Goal: Find specific page/section: Find specific page/section

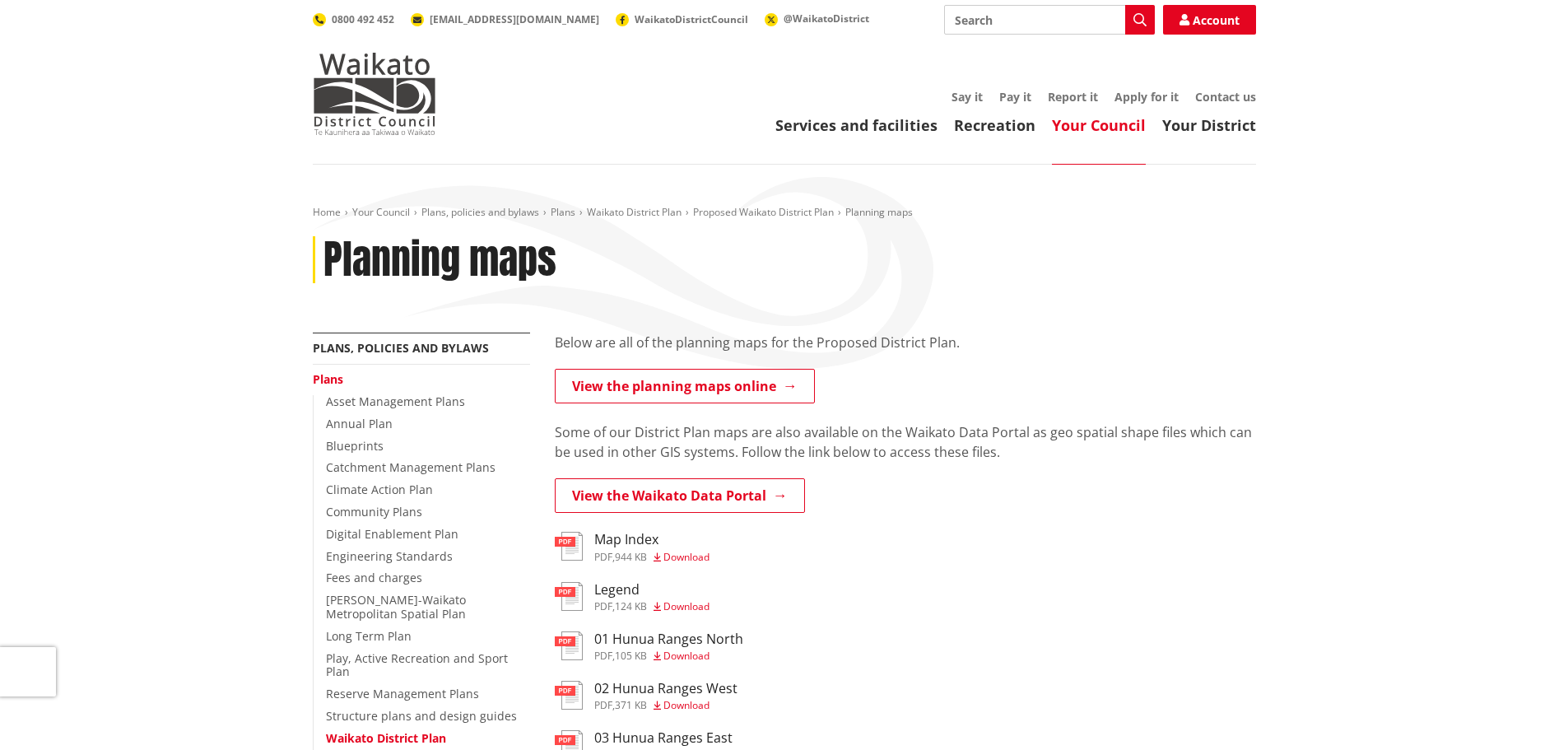
scroll to position [82, 0]
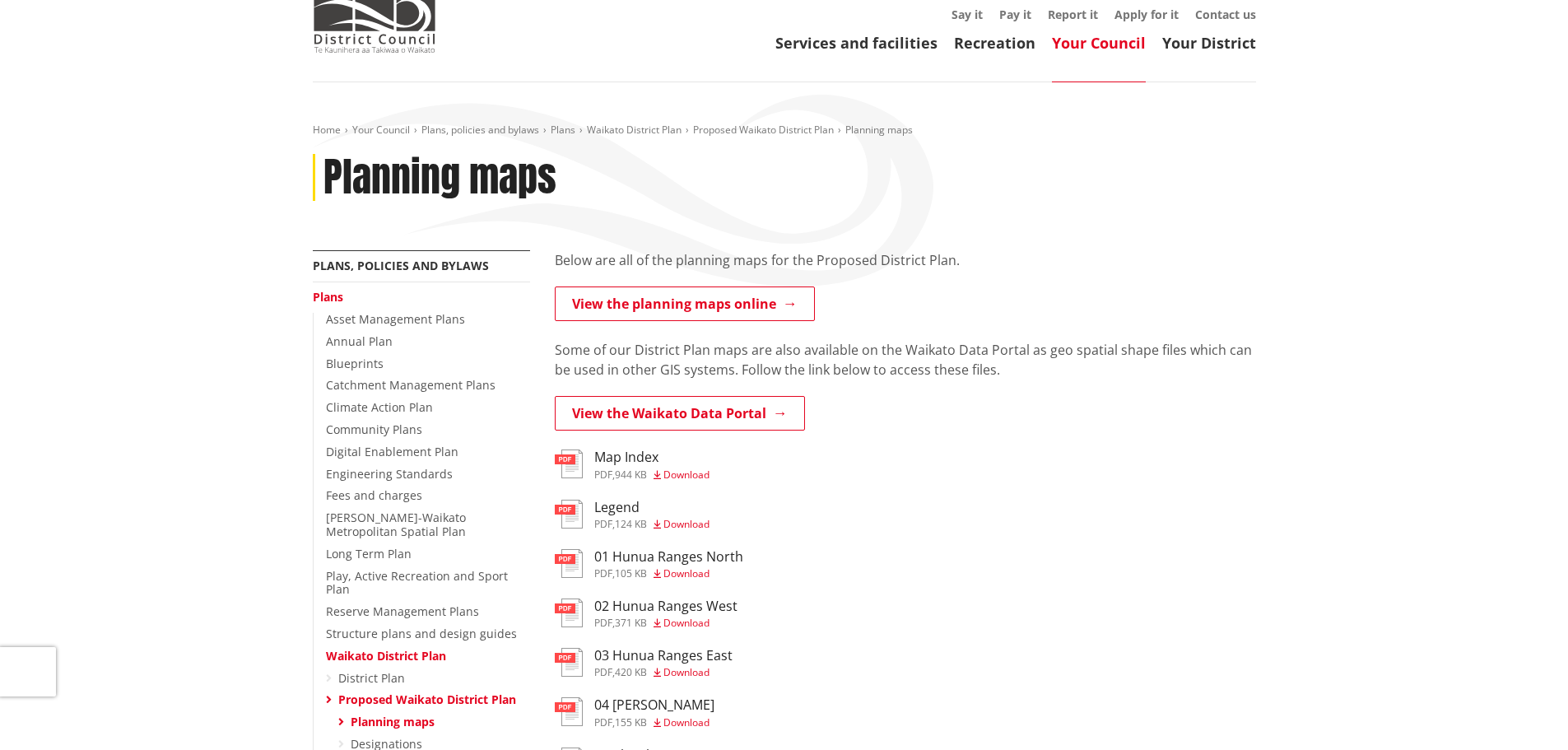
click at [617, 463] on h3 "Map Index" at bounding box center [652, 457] width 115 height 16
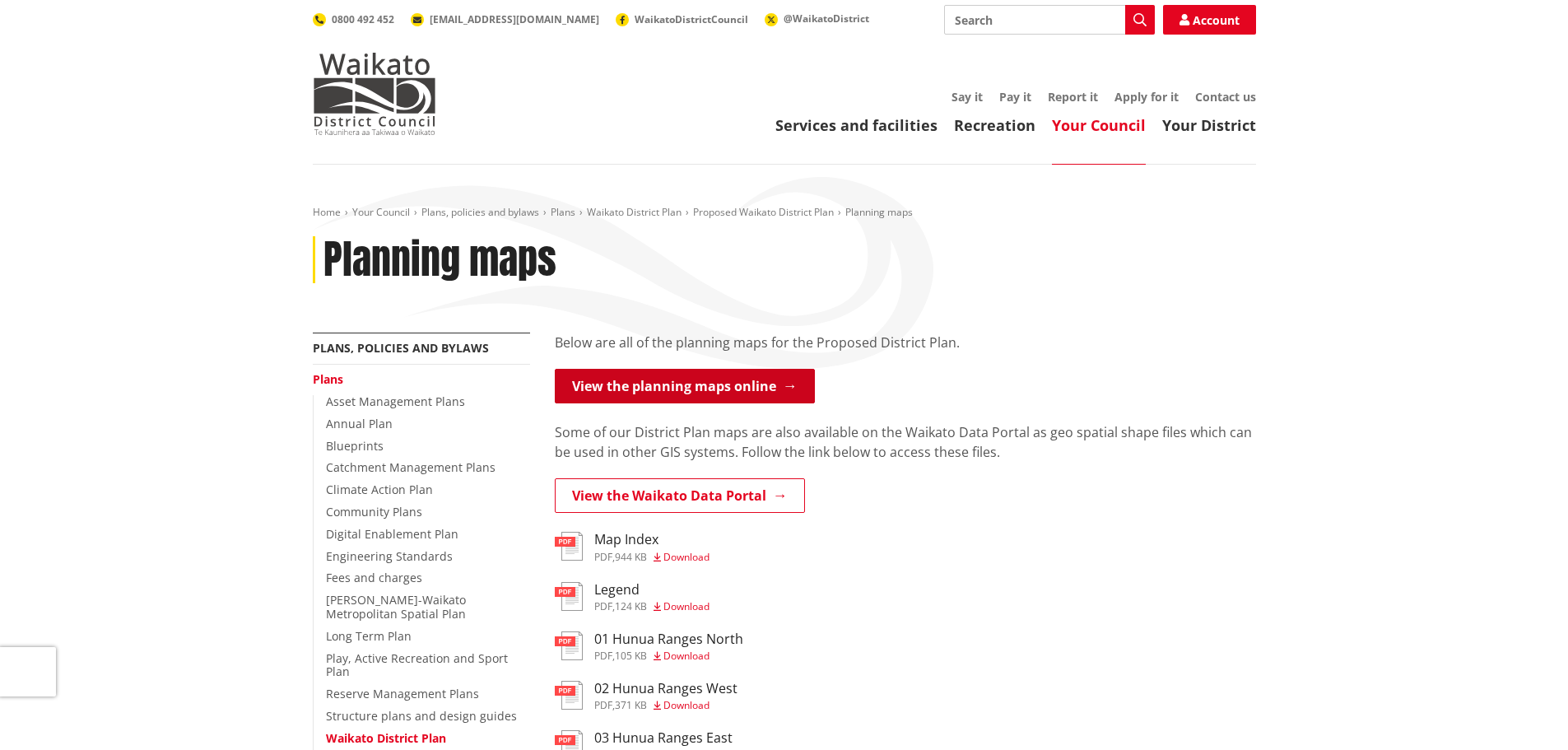
click at [724, 389] on link "View the planning maps online" at bounding box center [685, 385] width 260 height 34
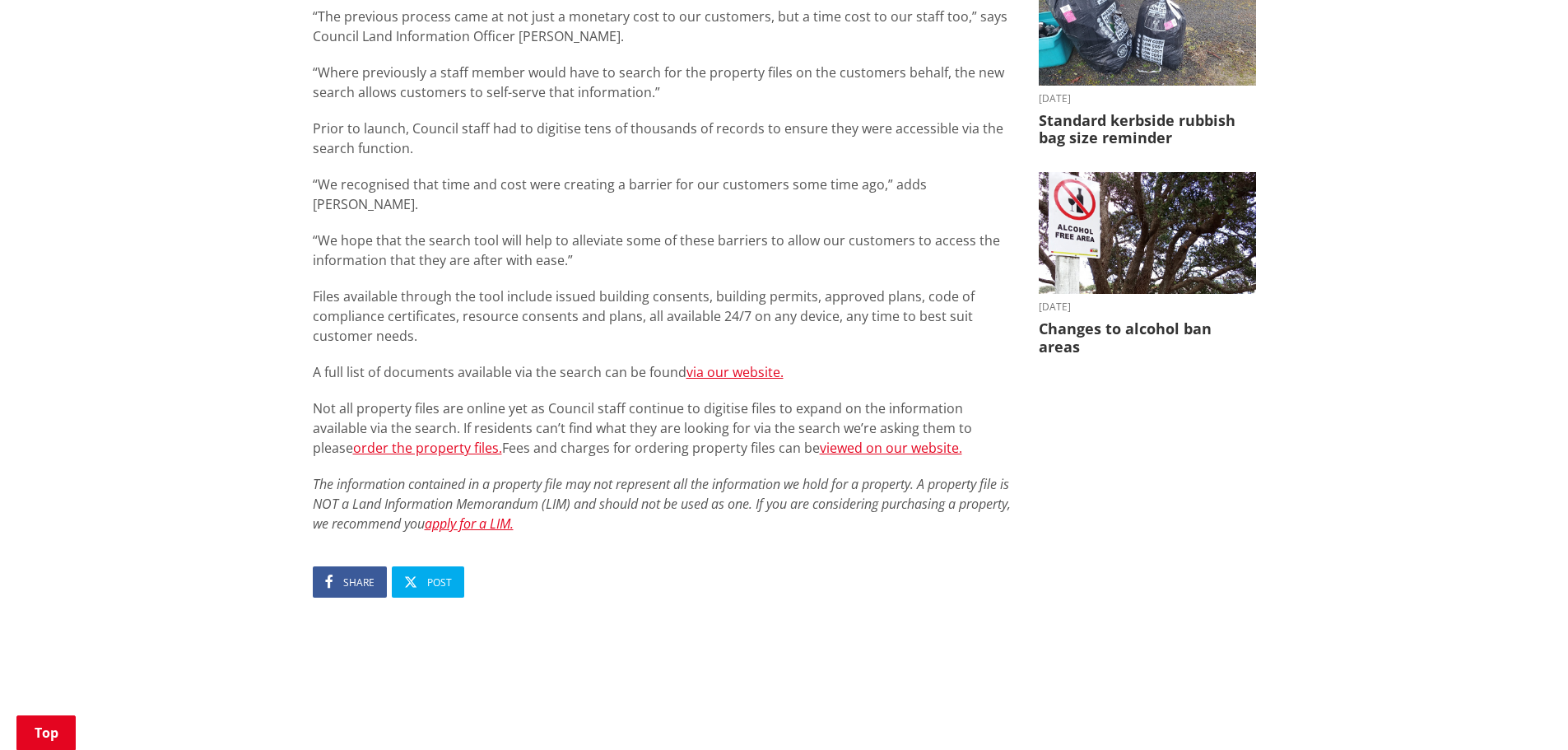
scroll to position [329, 0]
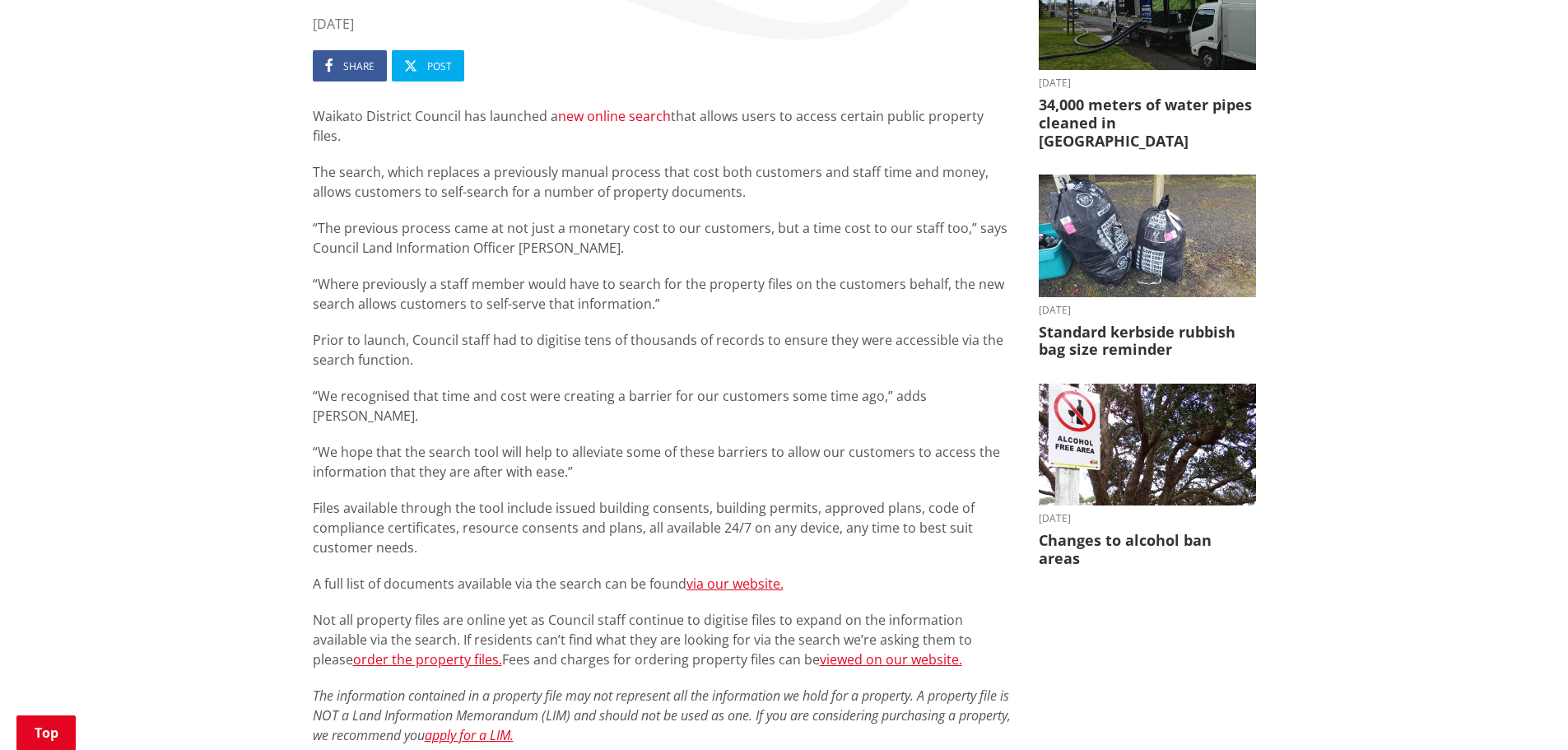
click at [583, 118] on link "new online search" at bounding box center [614, 116] width 113 height 18
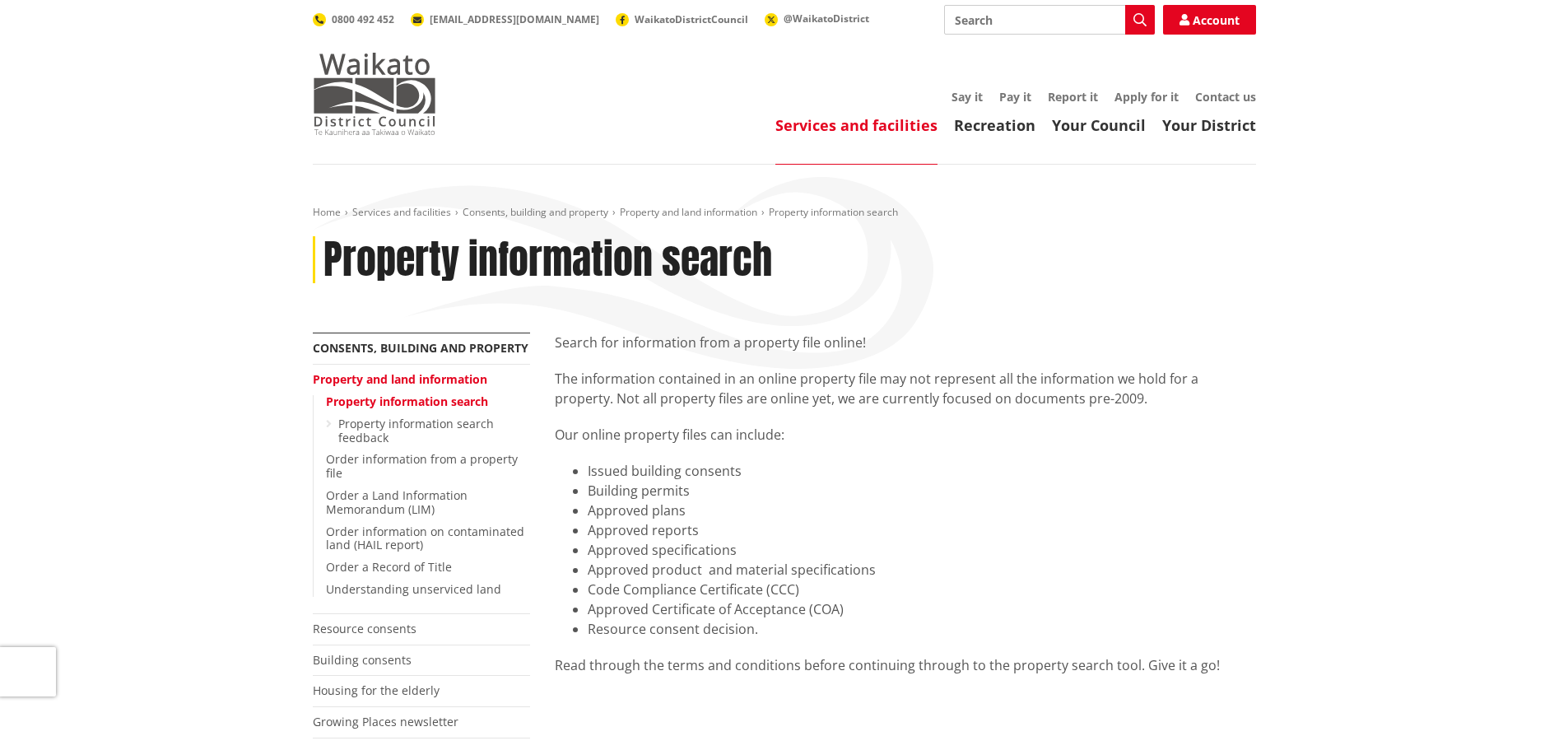
click at [366, 98] on img at bounding box center [374, 93] width 123 height 82
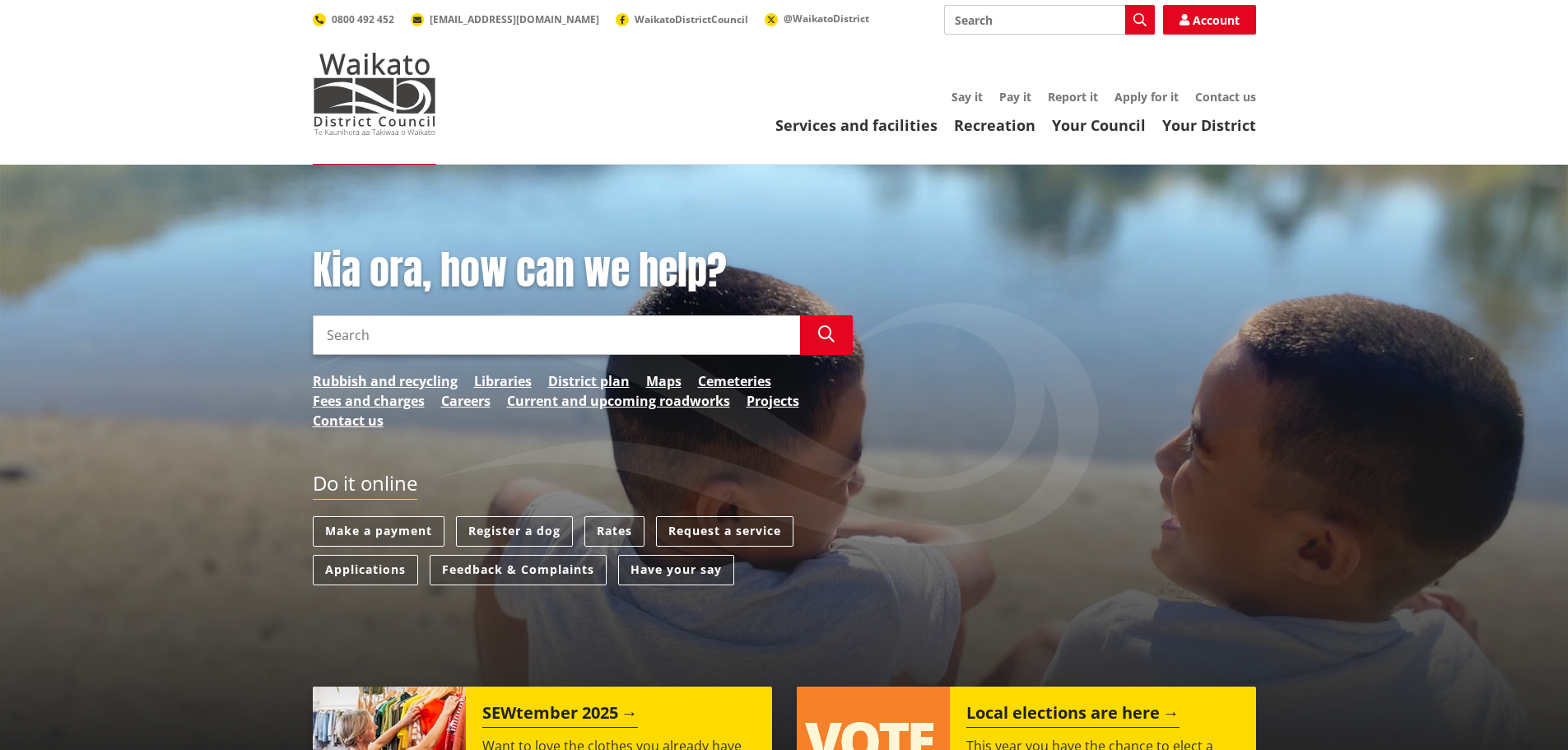
click at [1039, 32] on input "Search" at bounding box center [1050, 20] width 211 height 30
paste input "Te Herehere Falls"
type input "Te Herehere Falls"
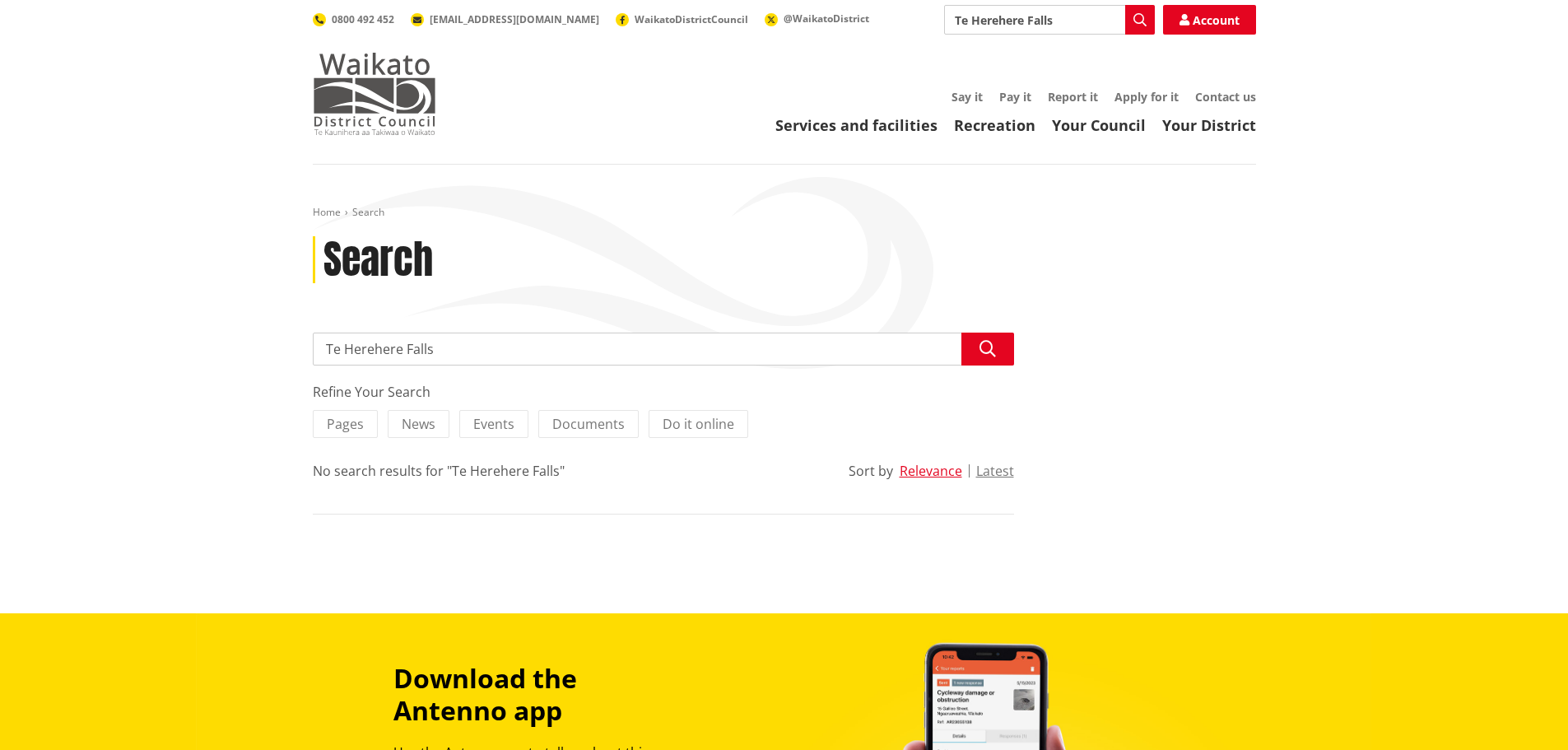
click at [374, 92] on img at bounding box center [374, 93] width 123 height 82
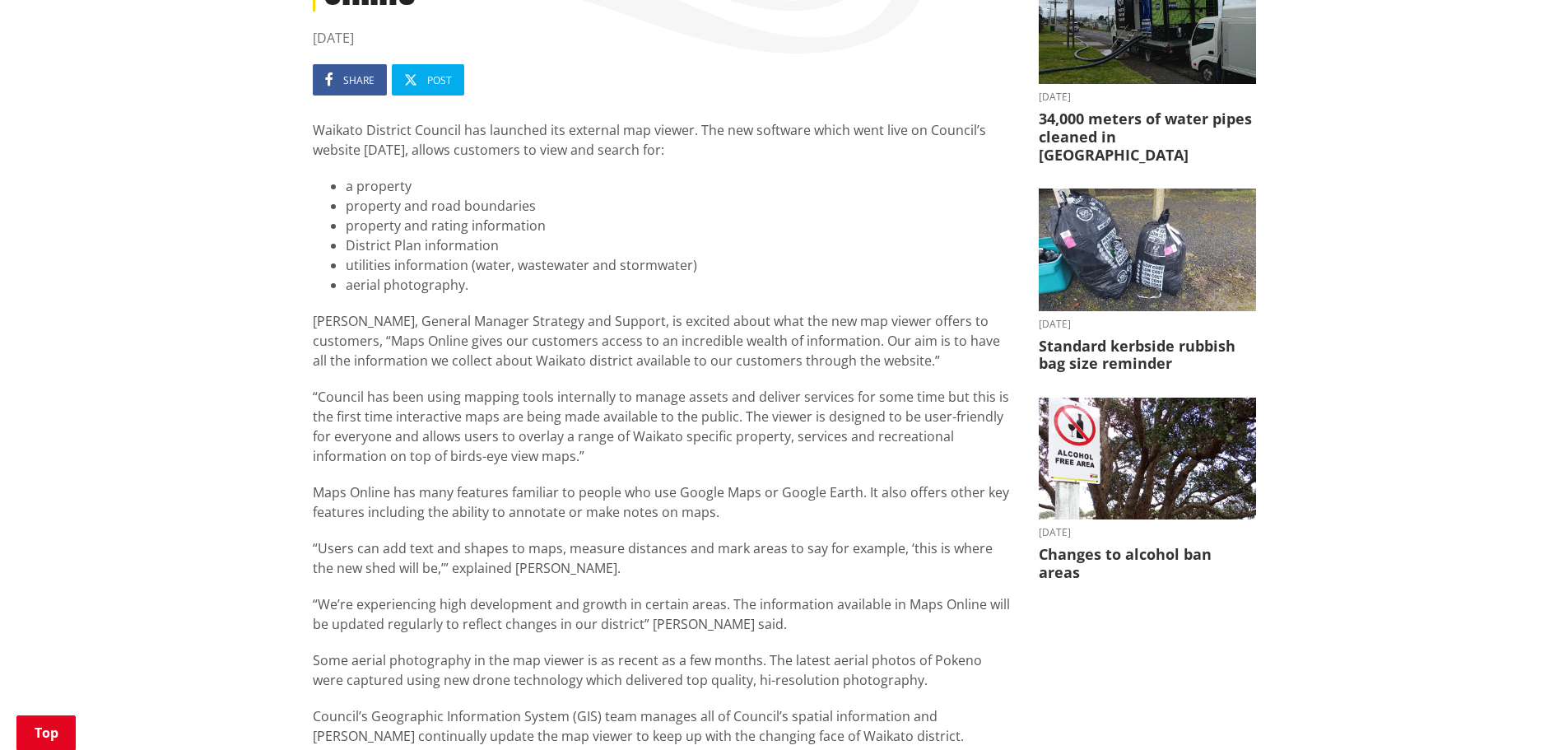
scroll to position [329, 0]
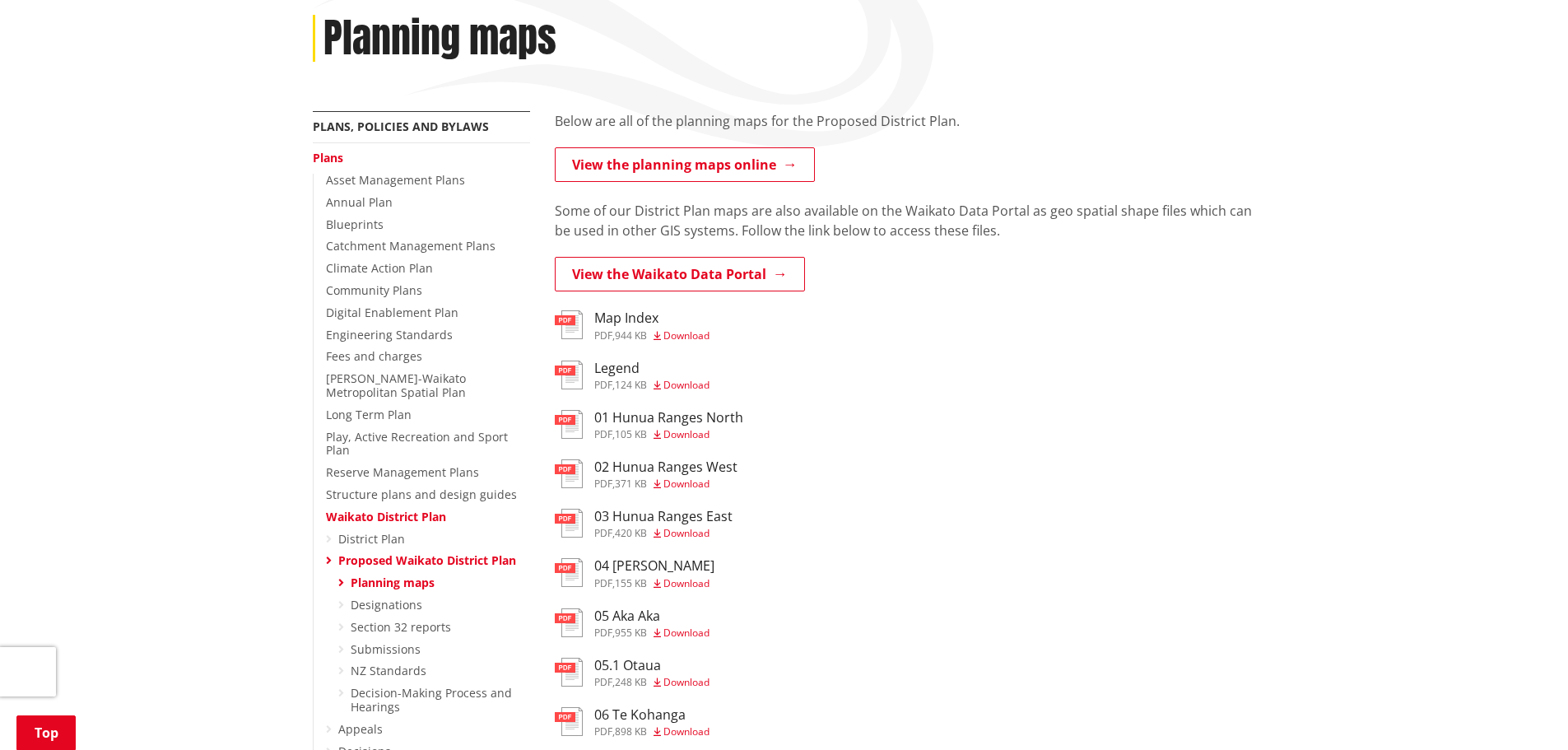
scroll to position [247, 0]
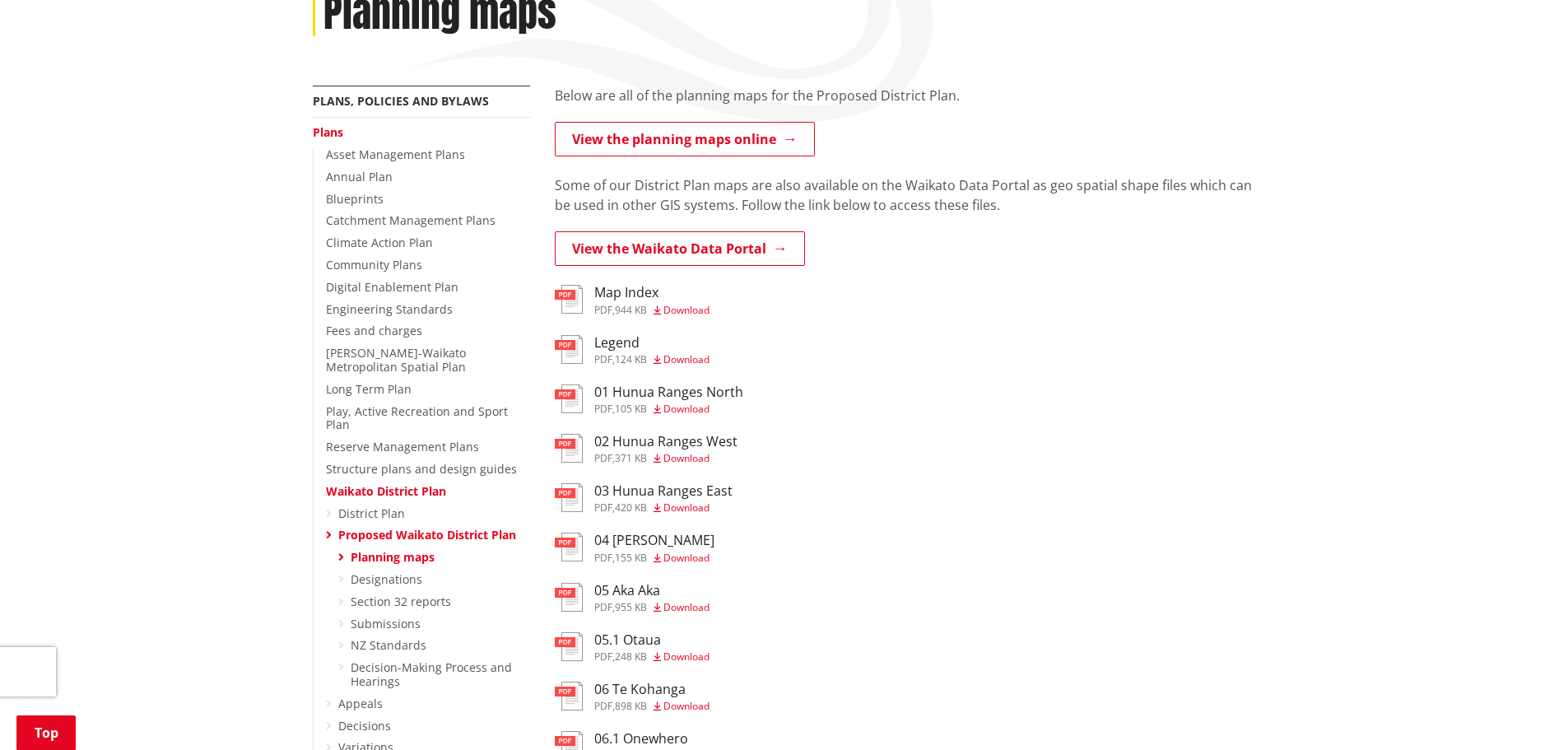
click at [630, 533] on h3 "04 Miranda" at bounding box center [654, 540] width 120 height 16
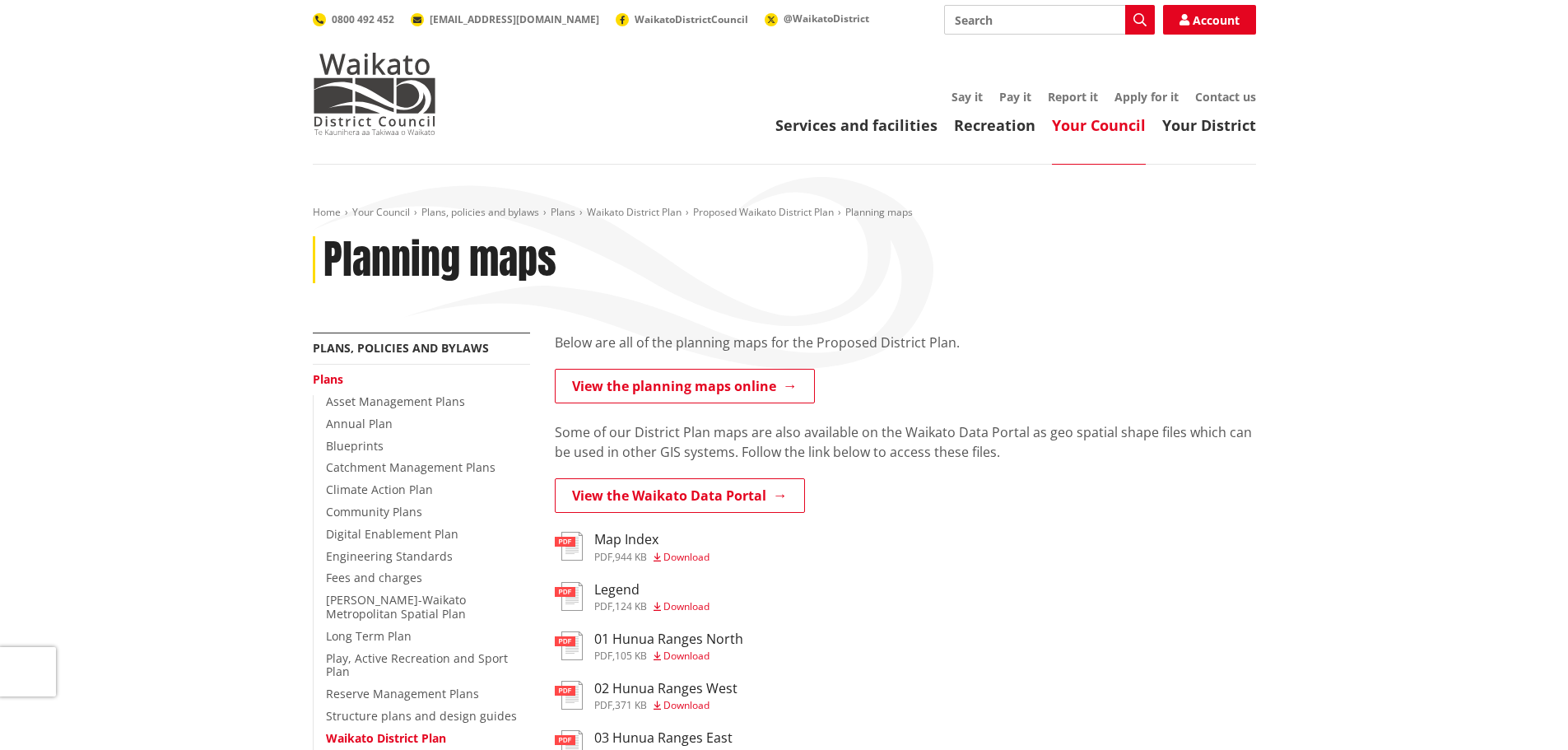
scroll to position [247, 0]
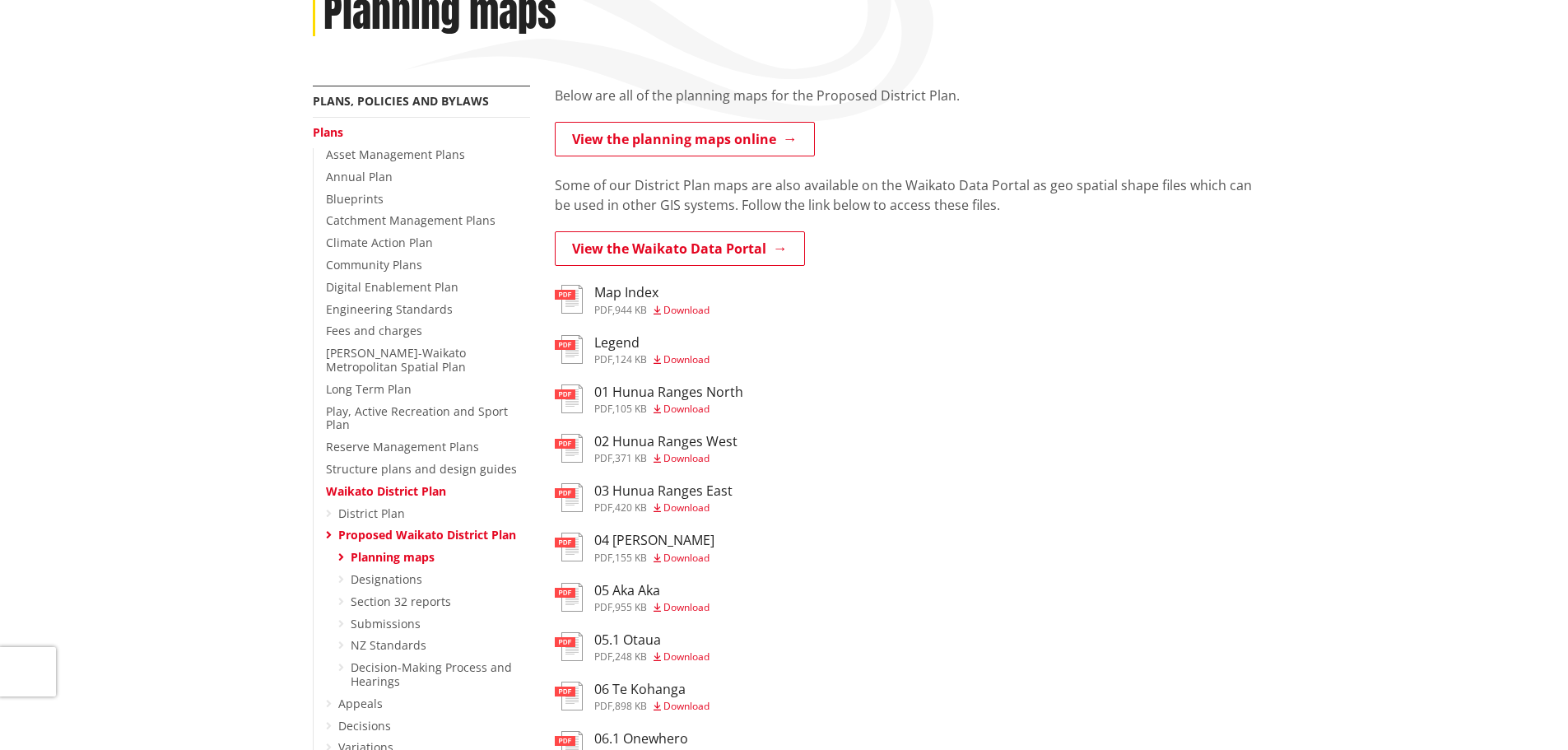
click at [618, 633] on h3 "05.1 Otaua" at bounding box center [652, 639] width 115 height 16
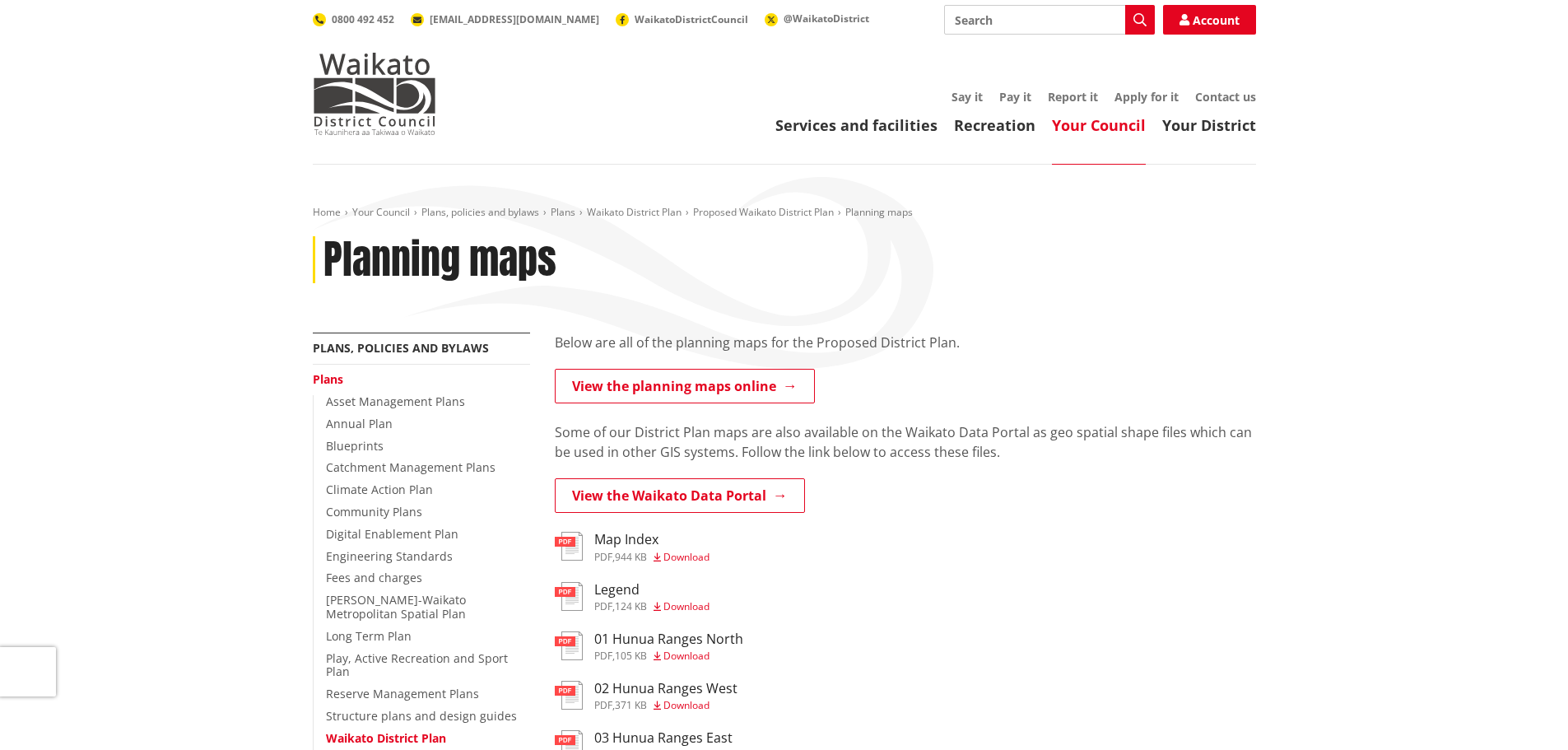
scroll to position [247, 0]
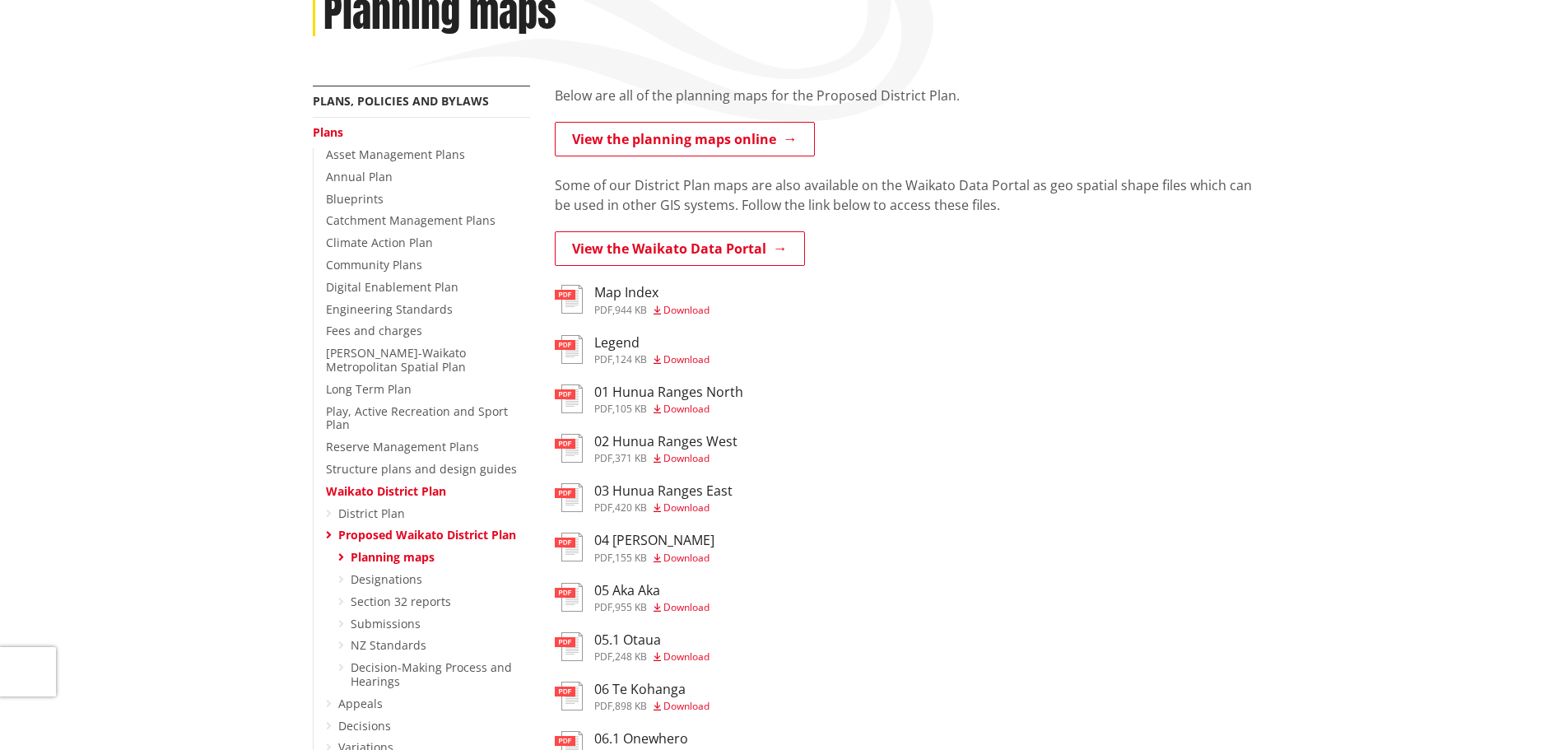
click at [619, 288] on h3 "Map Index" at bounding box center [652, 292] width 115 height 16
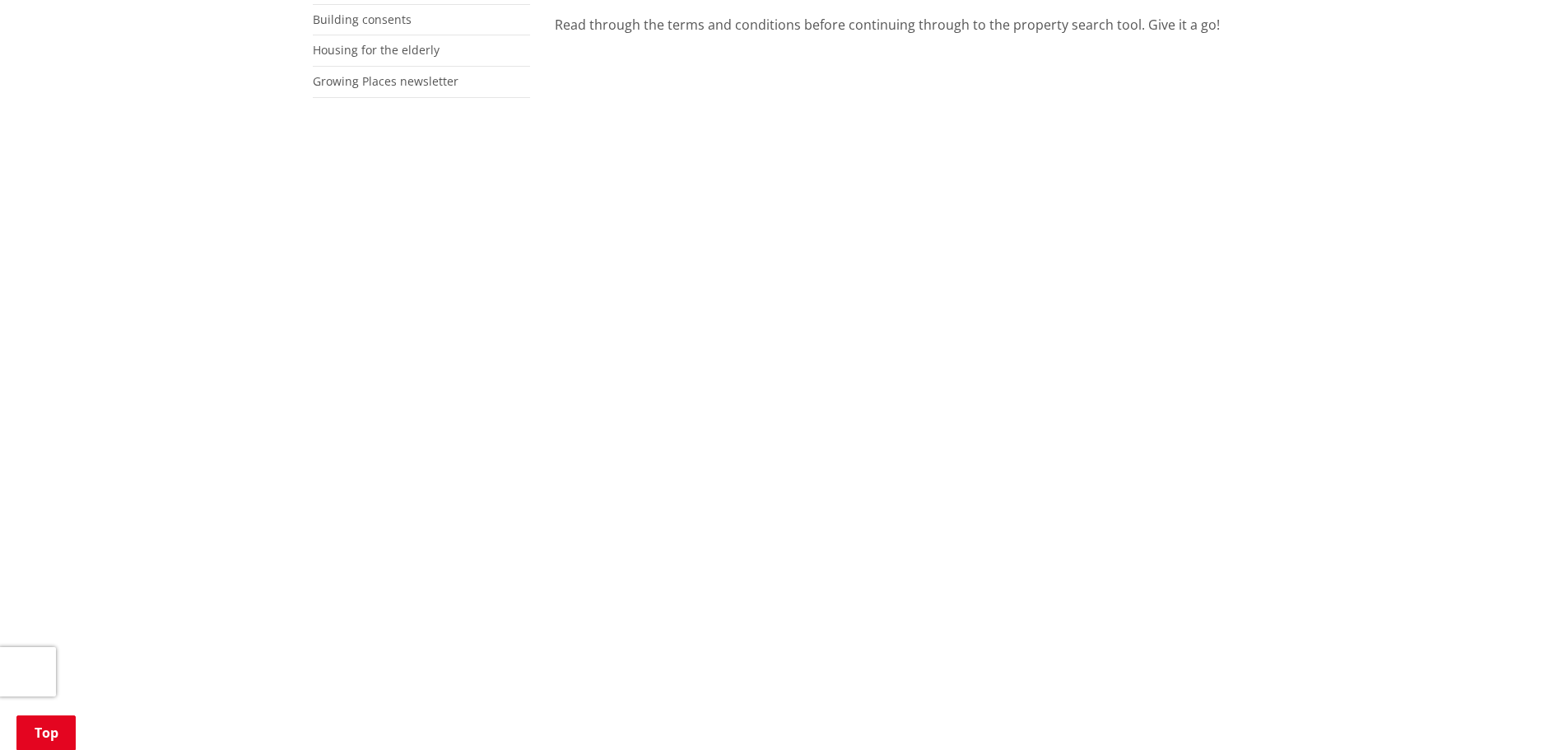
scroll to position [658, 0]
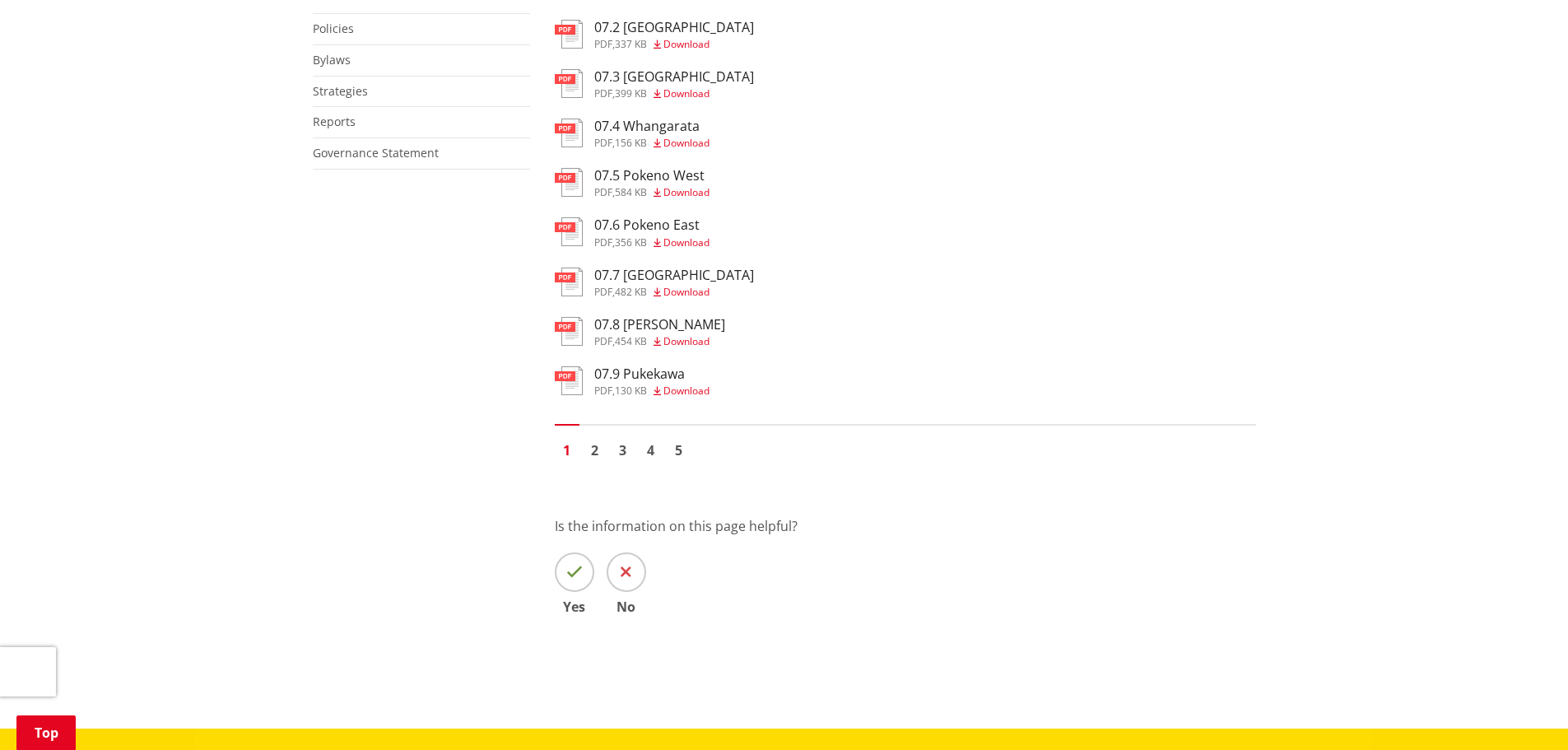
scroll to position [905, 0]
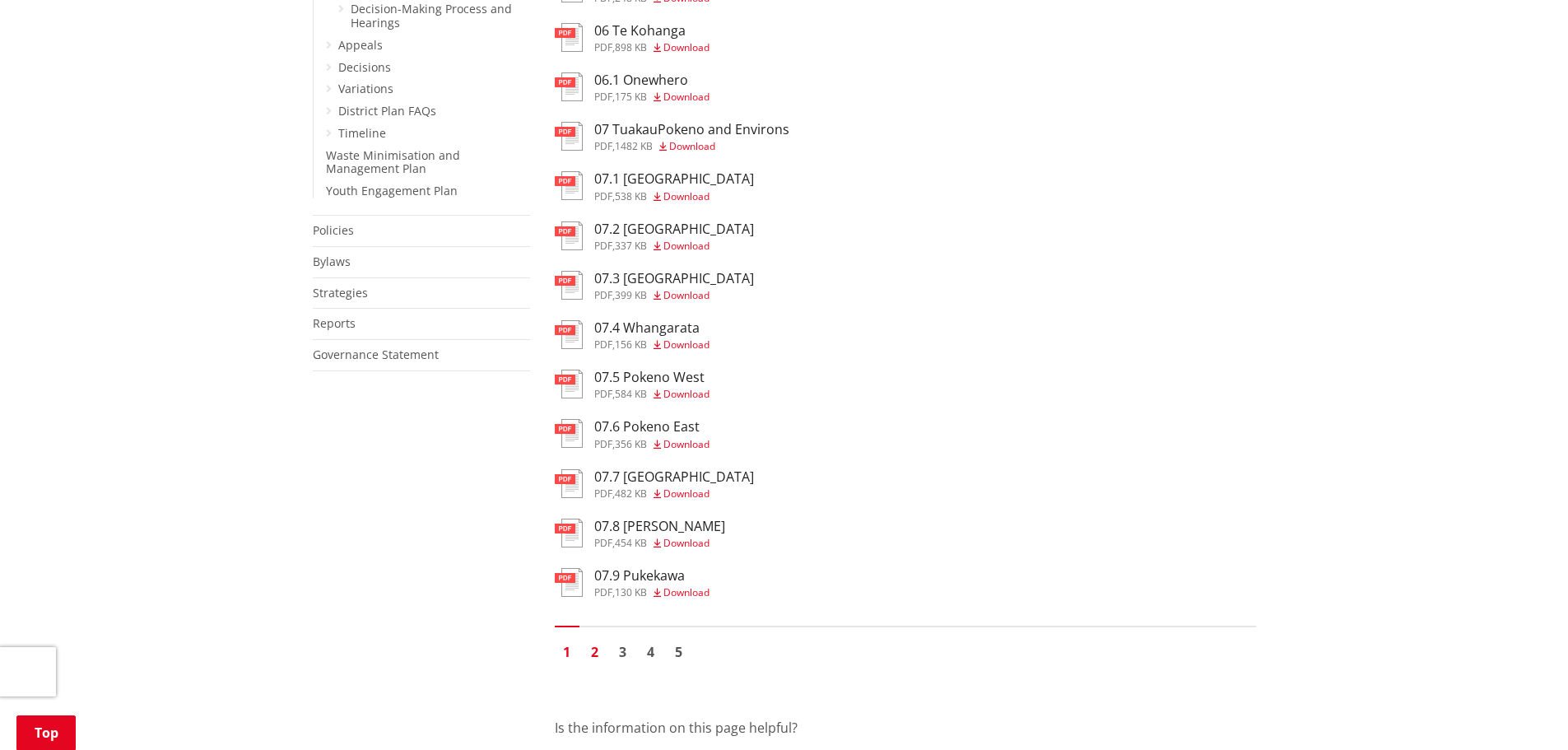
click at [594, 649] on link "2" at bounding box center [595, 652] width 25 height 25
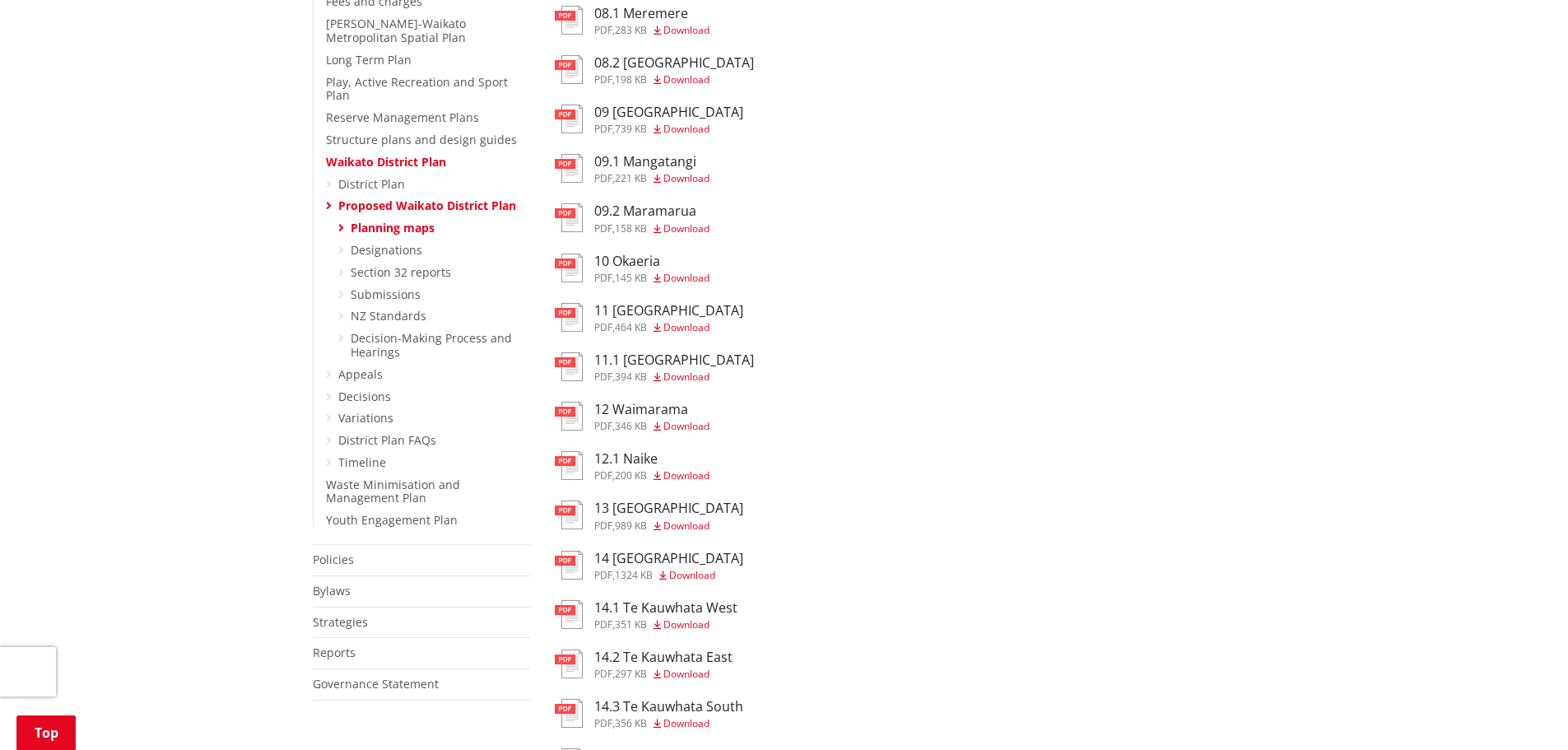
scroll to position [988, 0]
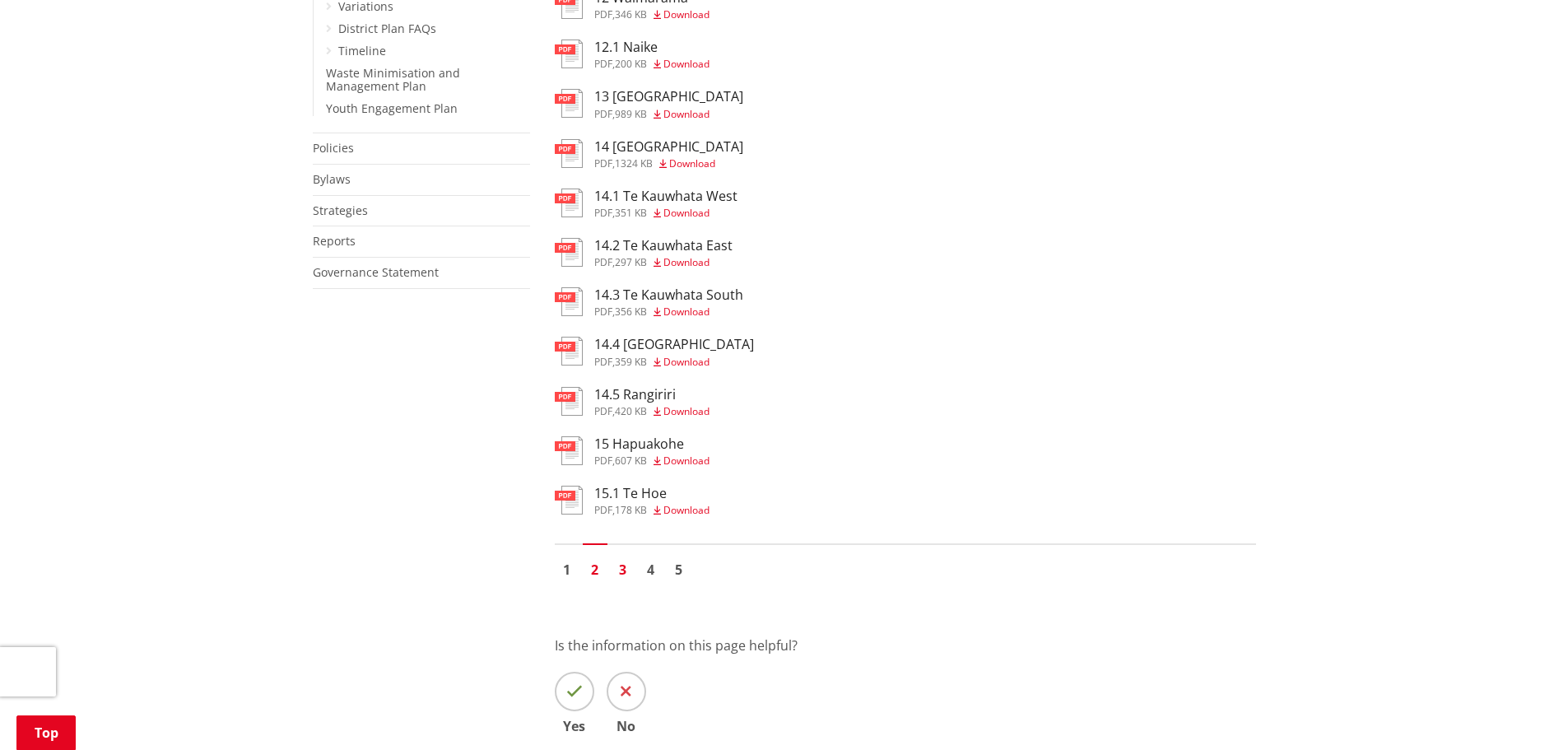
click at [624, 577] on link "3" at bounding box center [624, 570] width 25 height 25
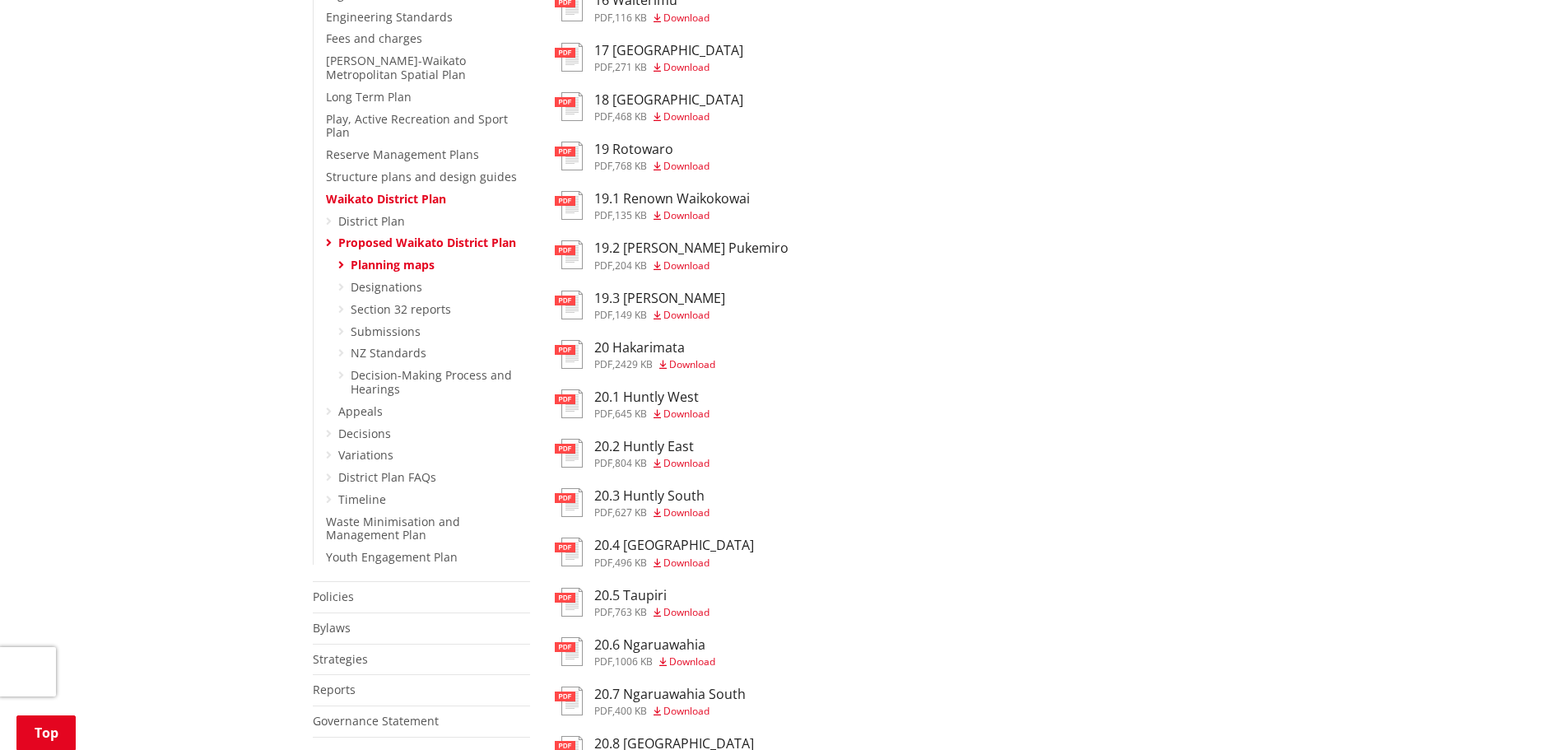
scroll to position [905, 0]
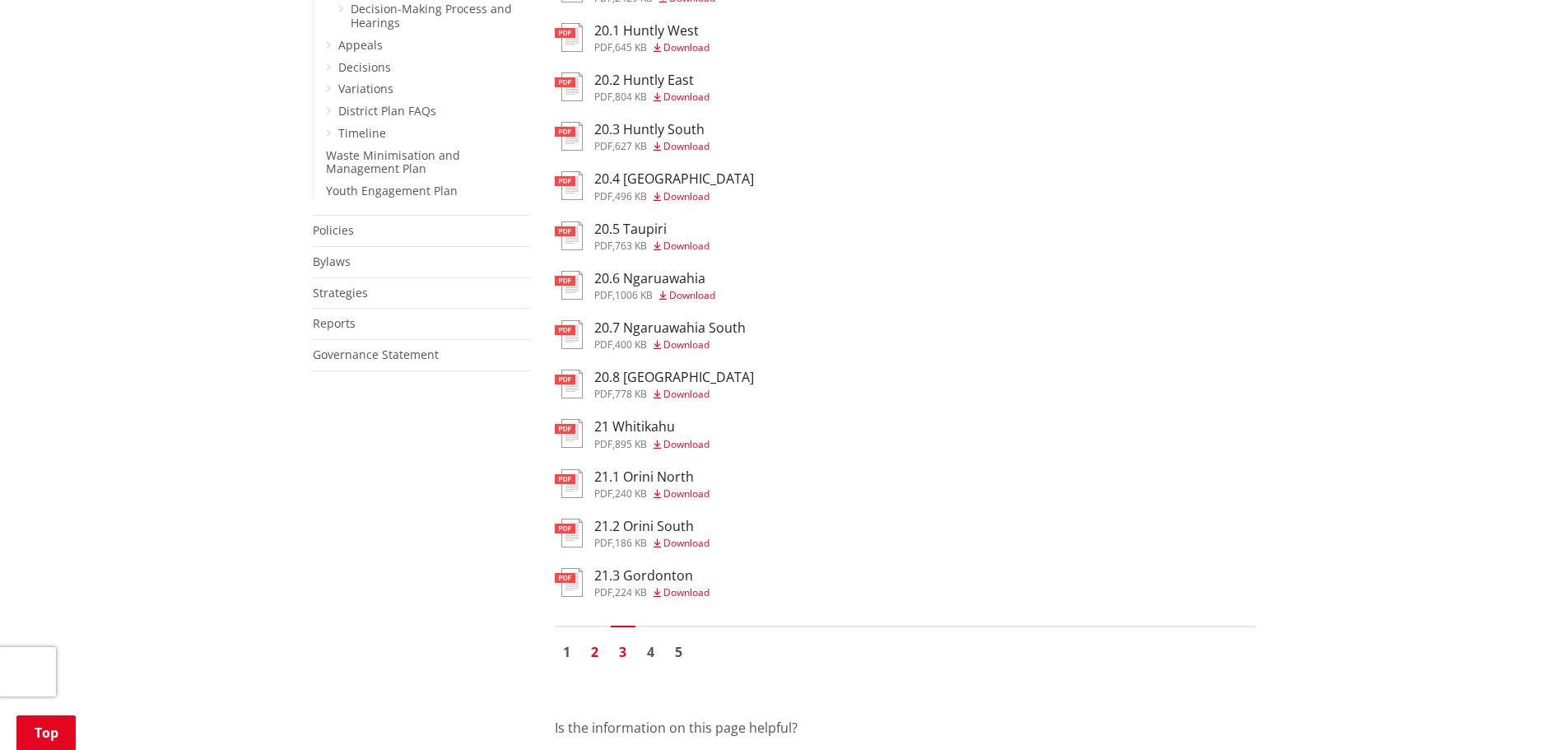
click at [599, 648] on link "2" at bounding box center [595, 652] width 25 height 25
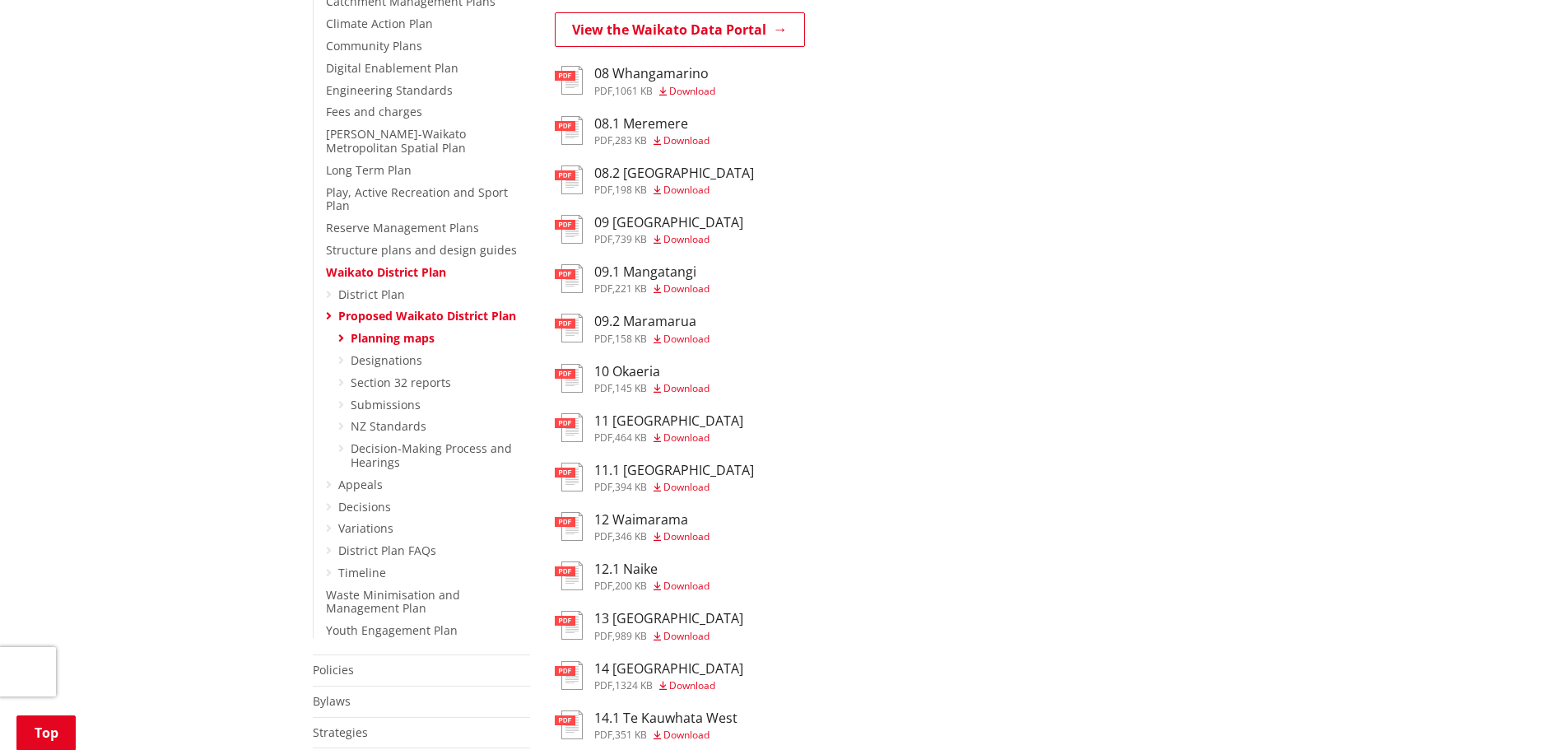
scroll to position [494, 0]
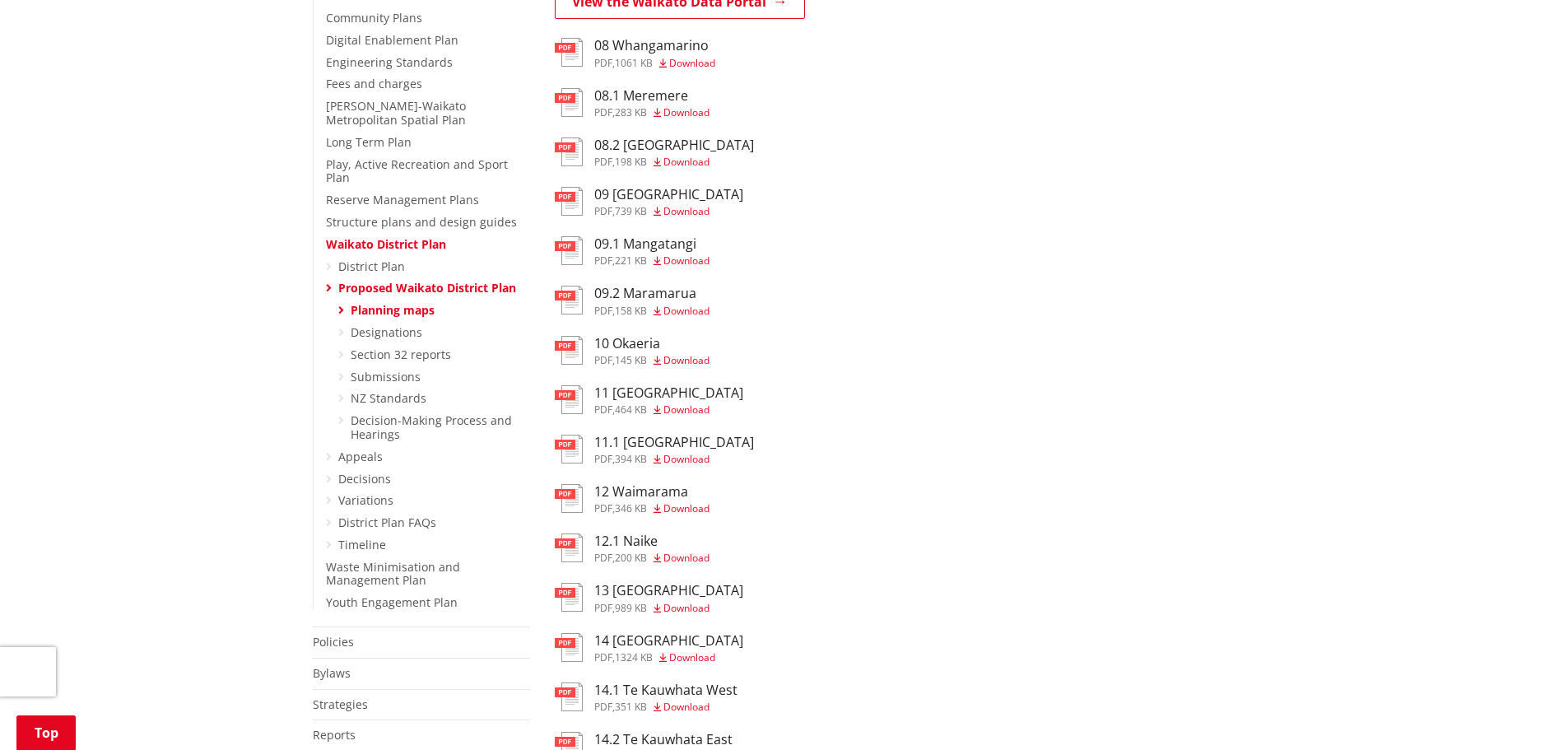
click at [634, 542] on h3 "12.1 Naike" at bounding box center [652, 541] width 115 height 16
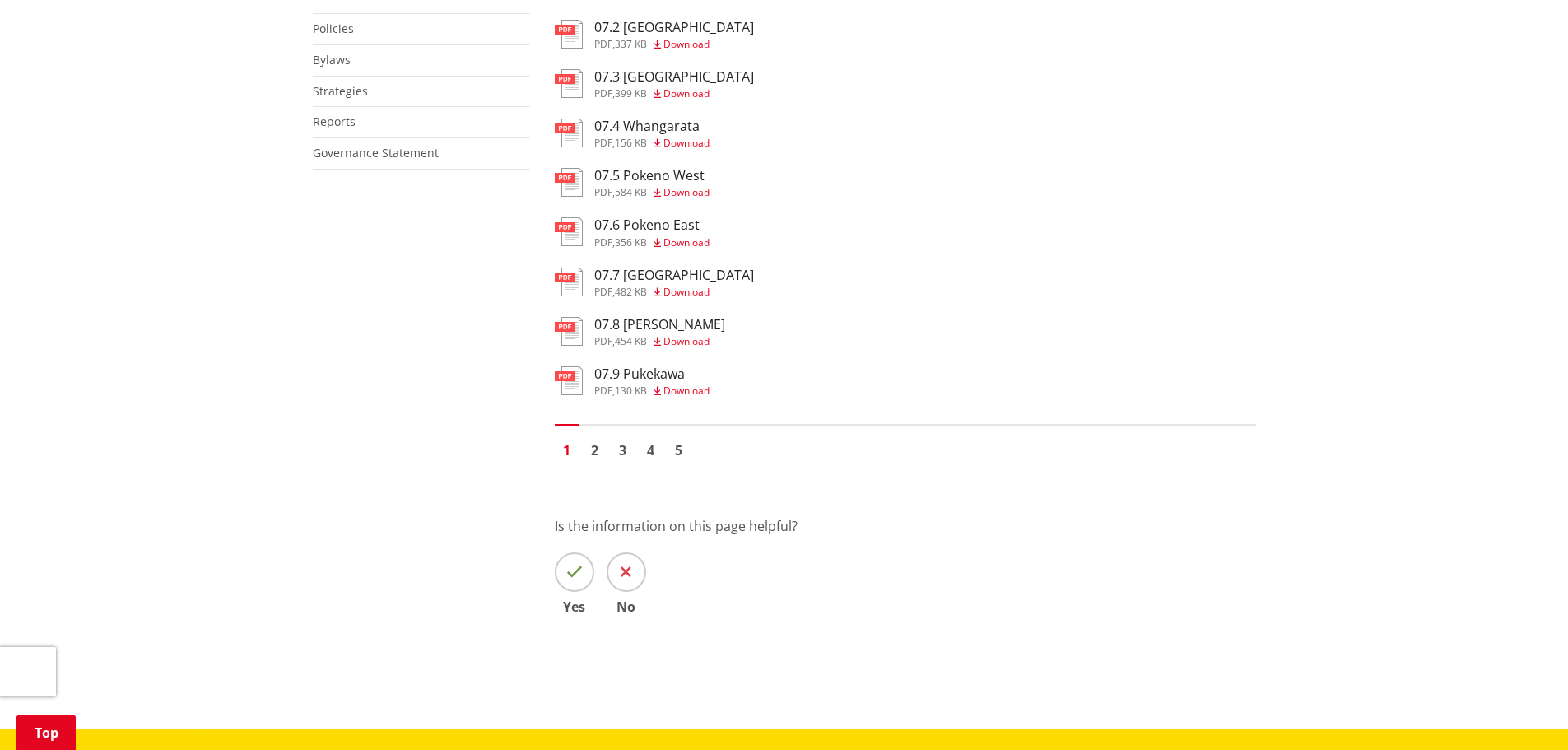
scroll to position [1234, 0]
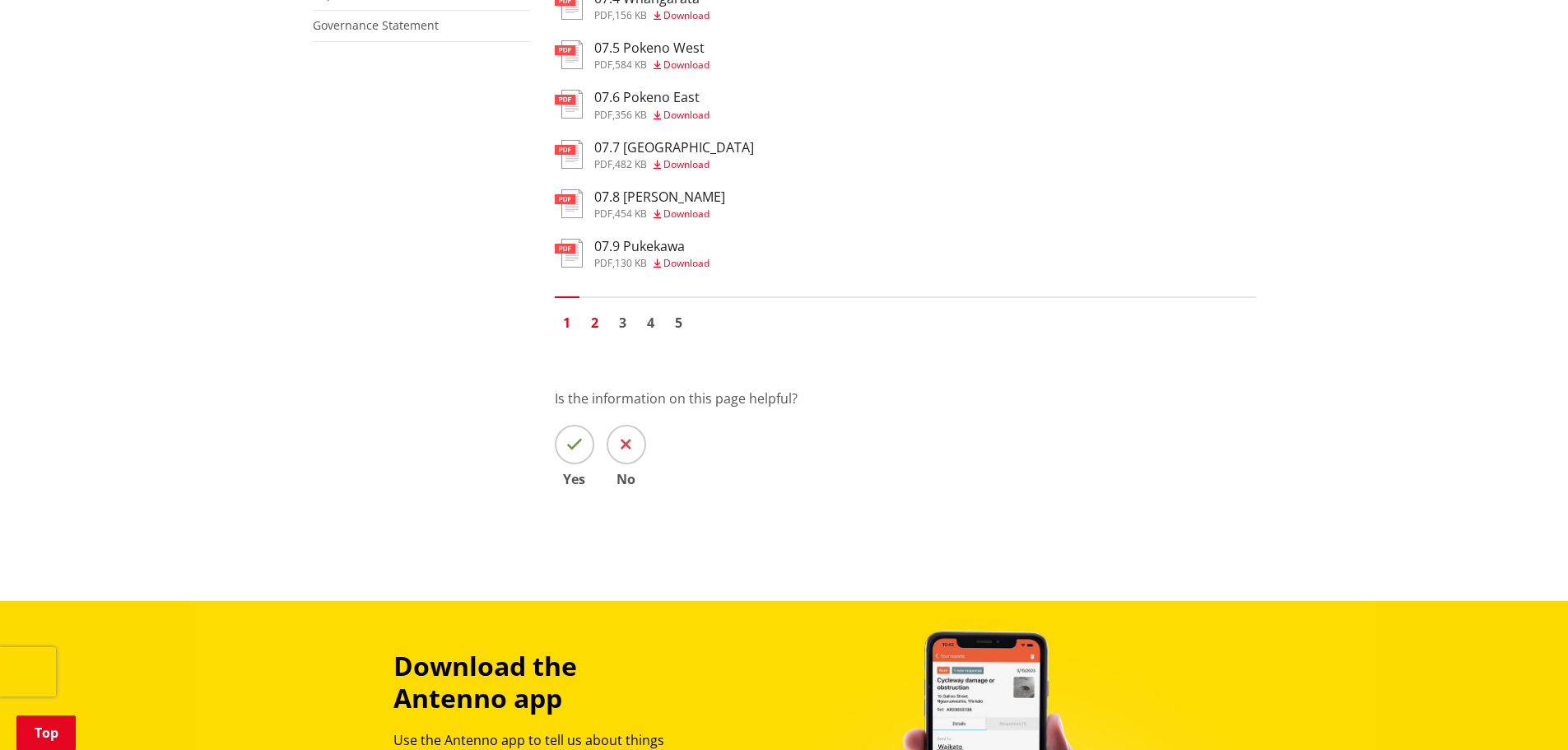
click at [600, 321] on link "2" at bounding box center [595, 322] width 25 height 25
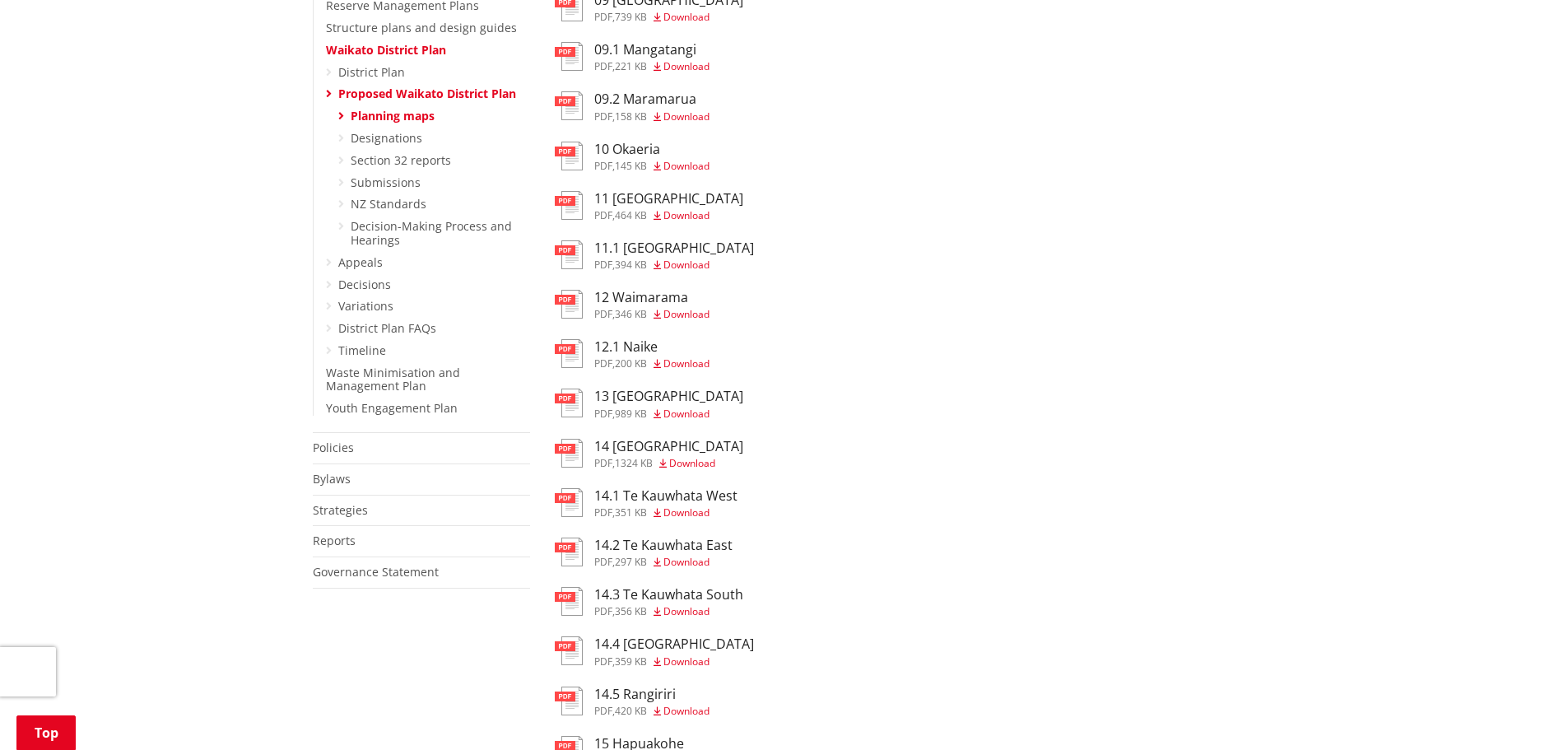
scroll to position [988, 0]
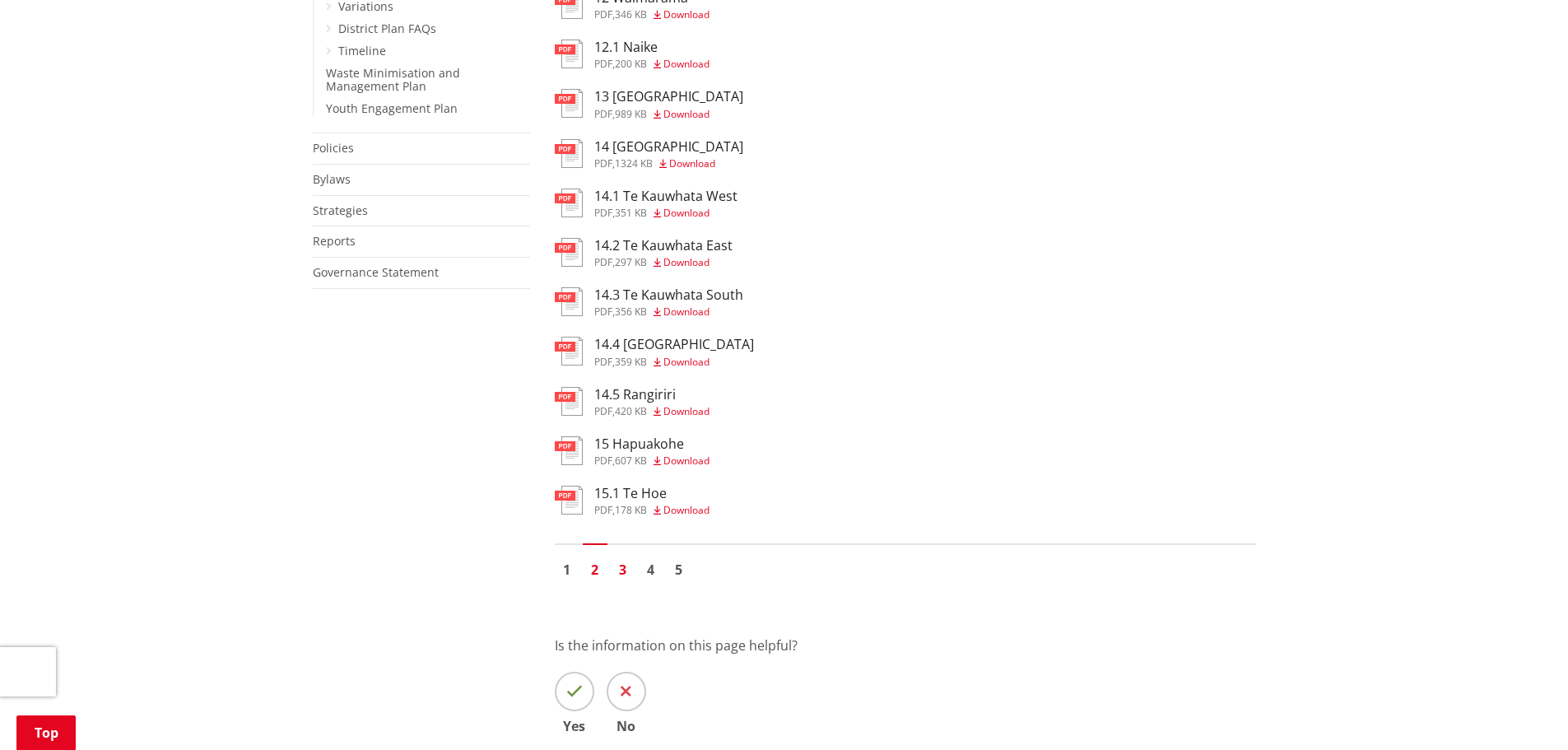
click at [616, 561] on link "3" at bounding box center [624, 570] width 25 height 25
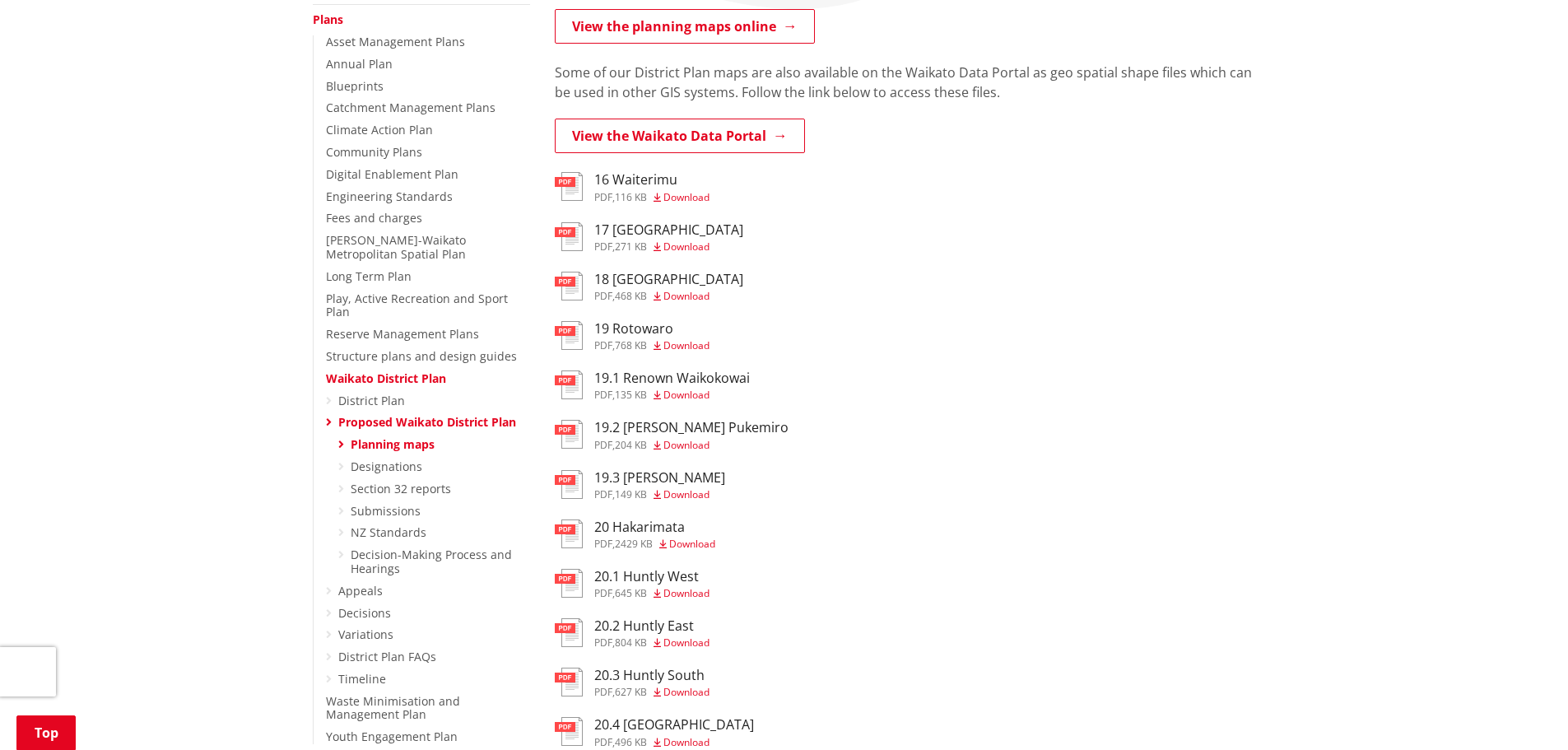
scroll to position [329, 0]
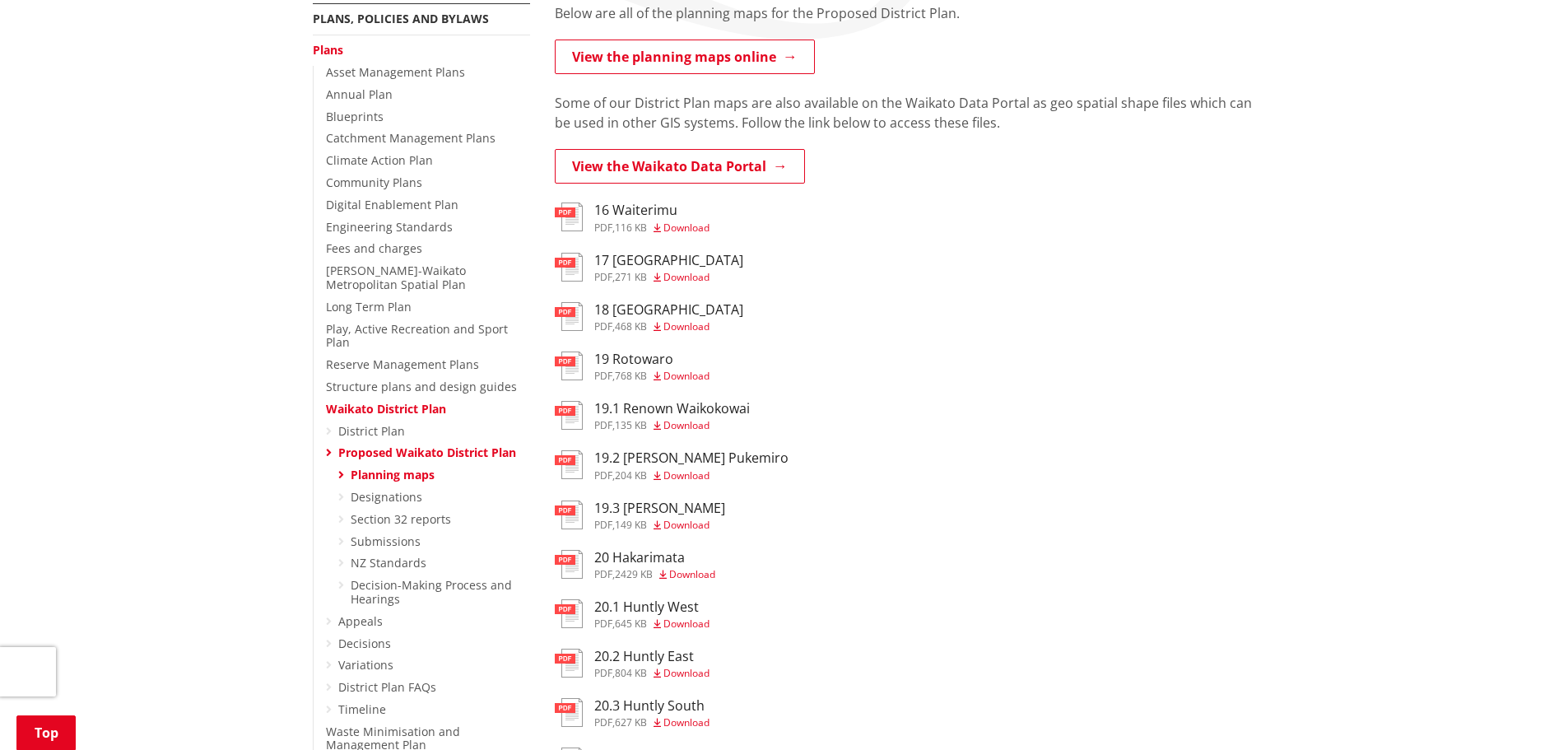
click at [643, 304] on h3 "18 Waimai Valley" at bounding box center [669, 309] width 149 height 16
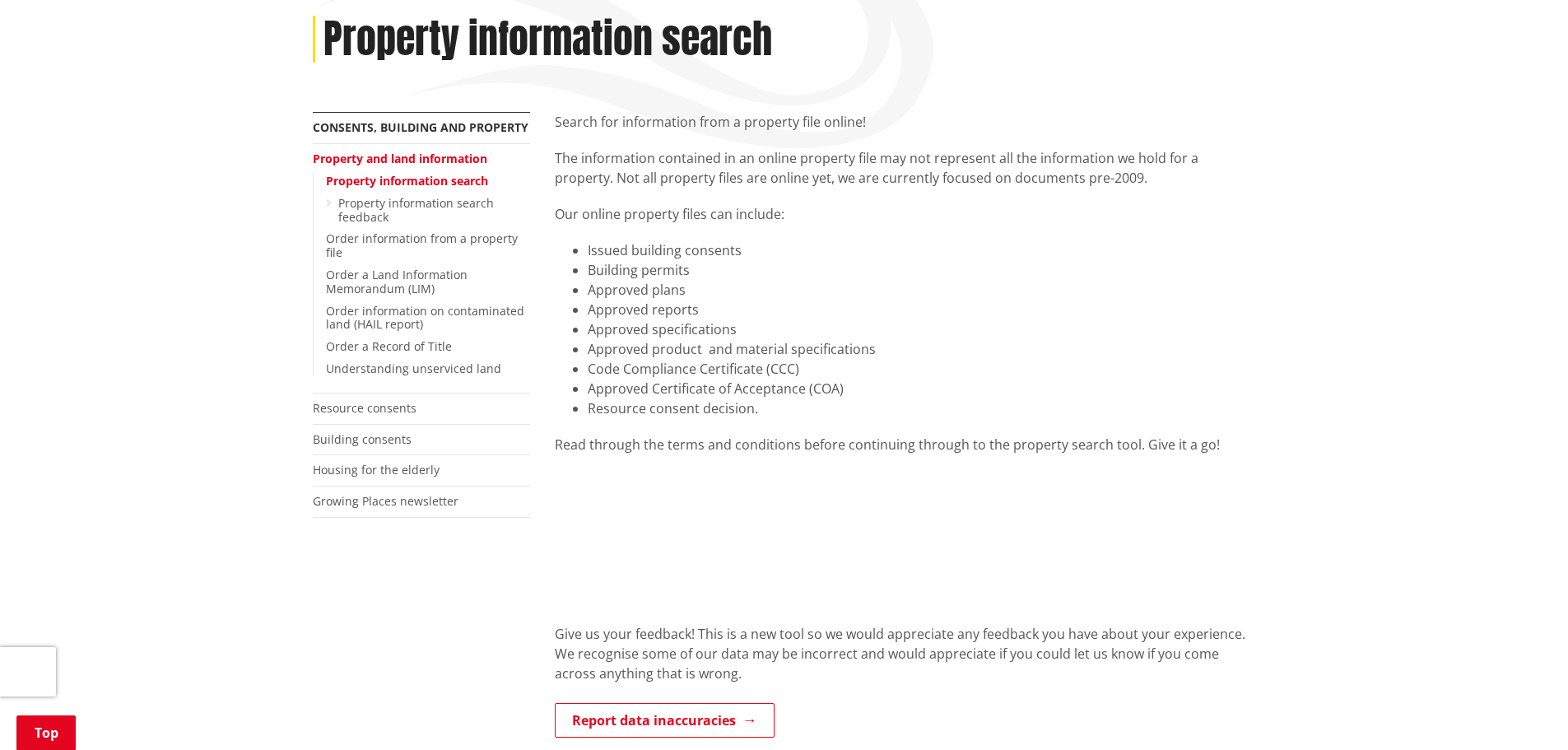
scroll to position [165, 0]
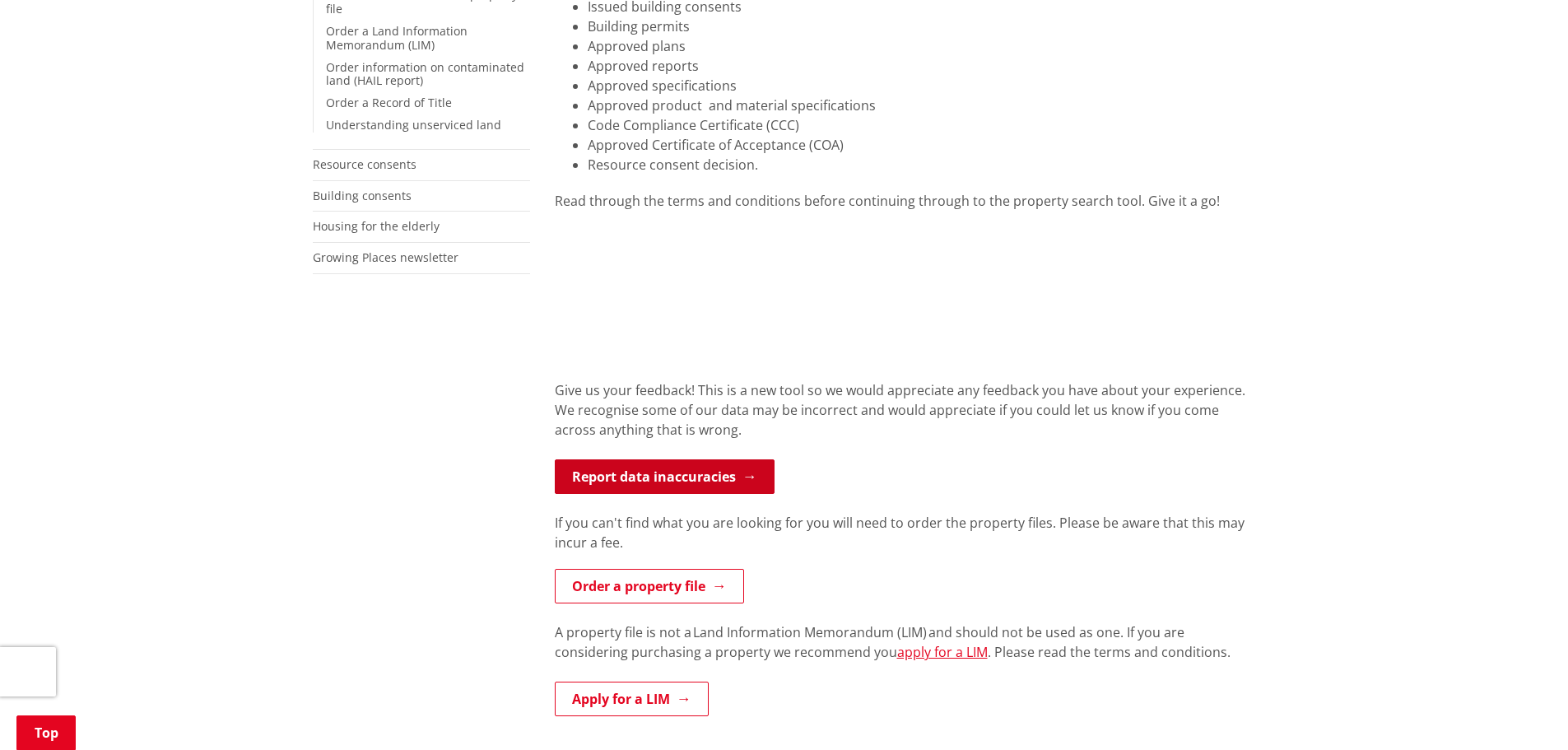
scroll to position [494, 0]
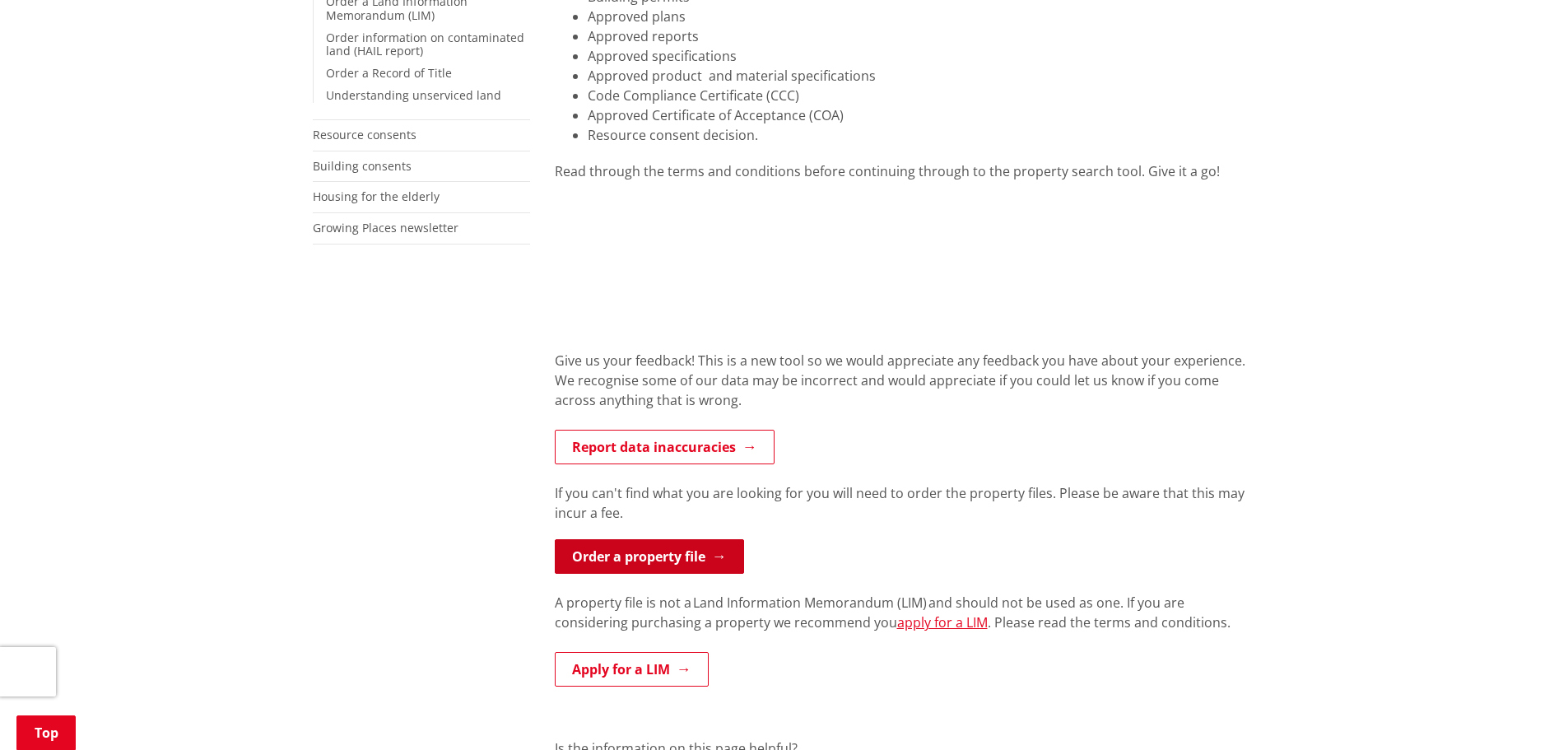
click at [662, 550] on link "Order a property file" at bounding box center [649, 556] width 189 height 34
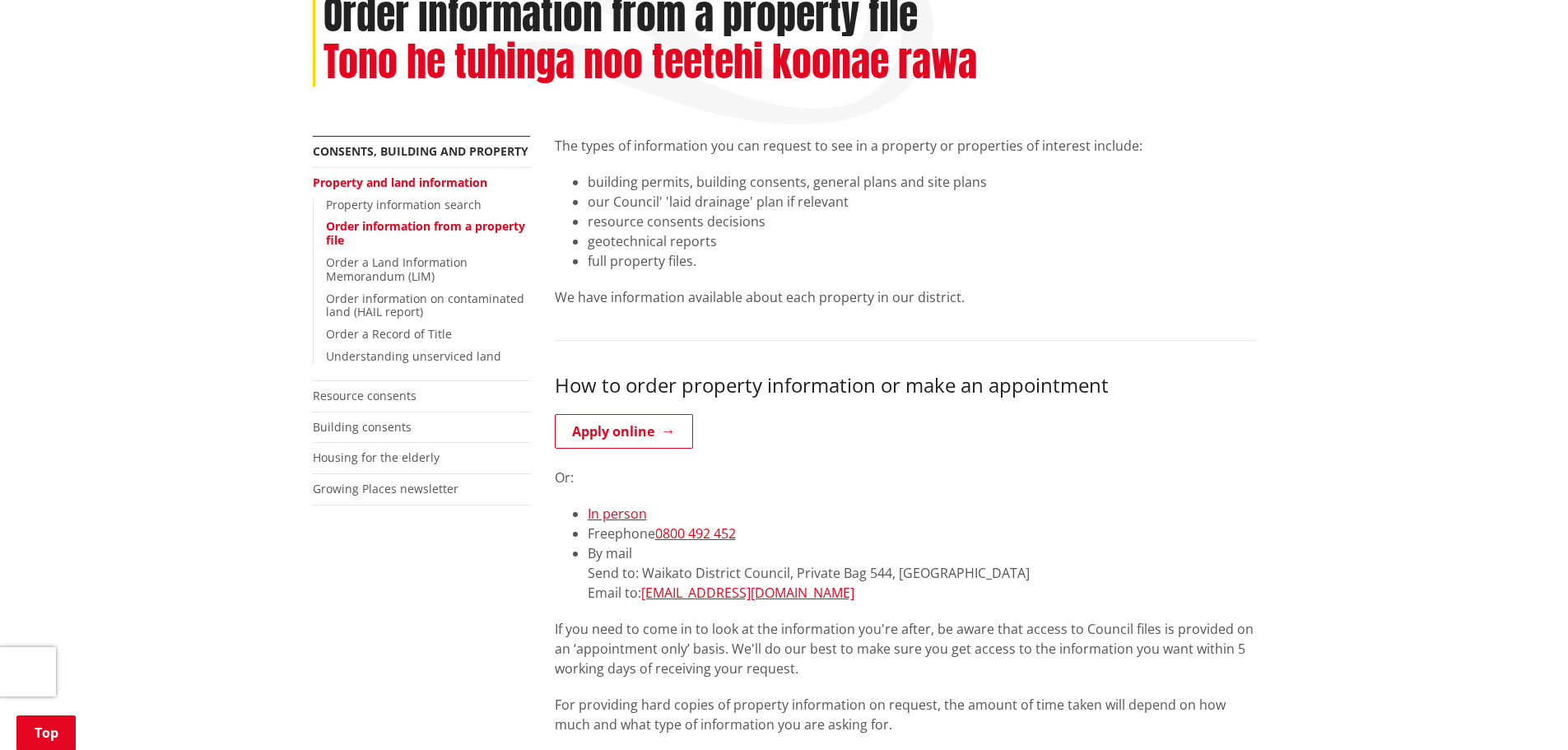
scroll to position [247, 0]
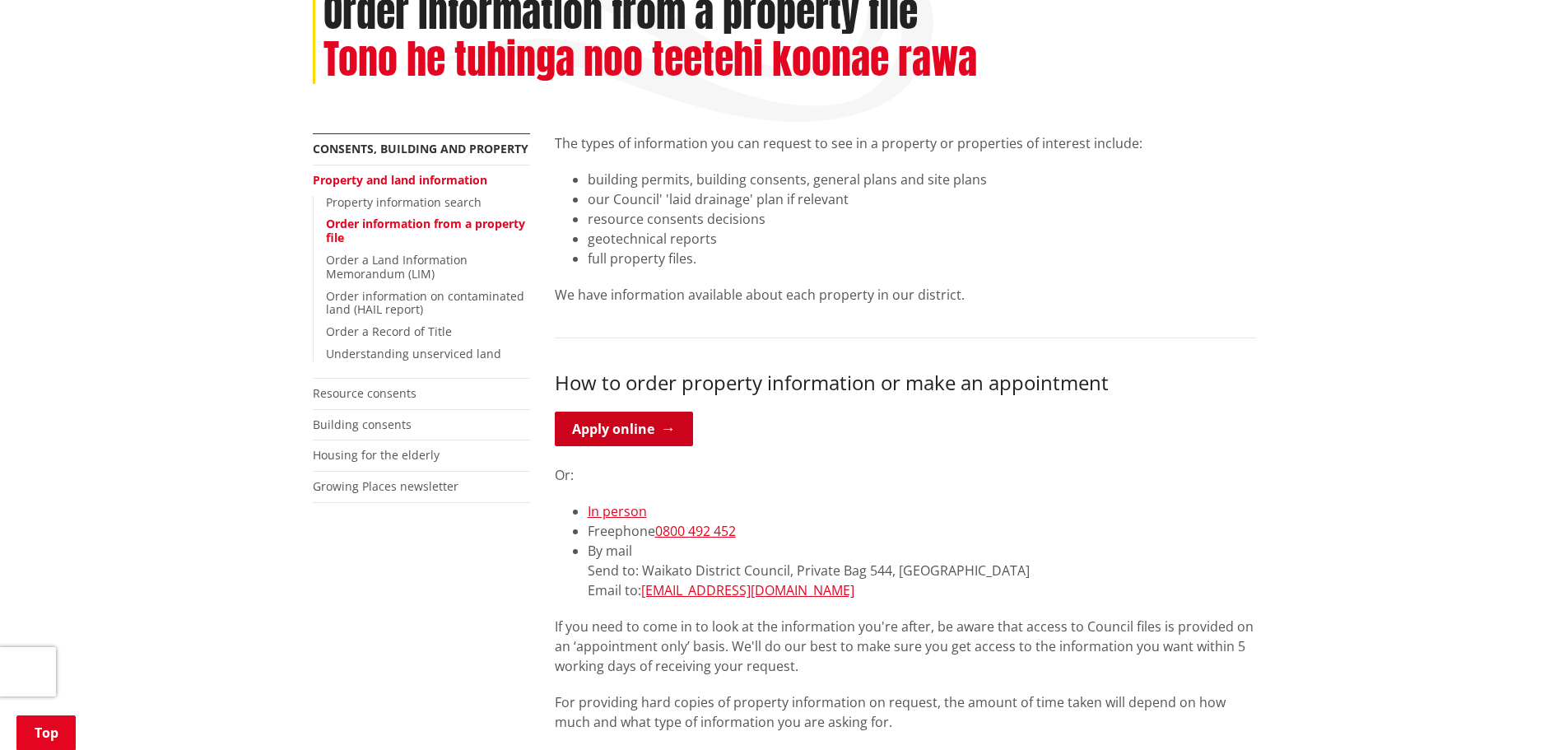
click at [604, 428] on link "Apply online" at bounding box center [624, 428] width 138 height 34
